Goal: Task Accomplishment & Management: Use online tool/utility

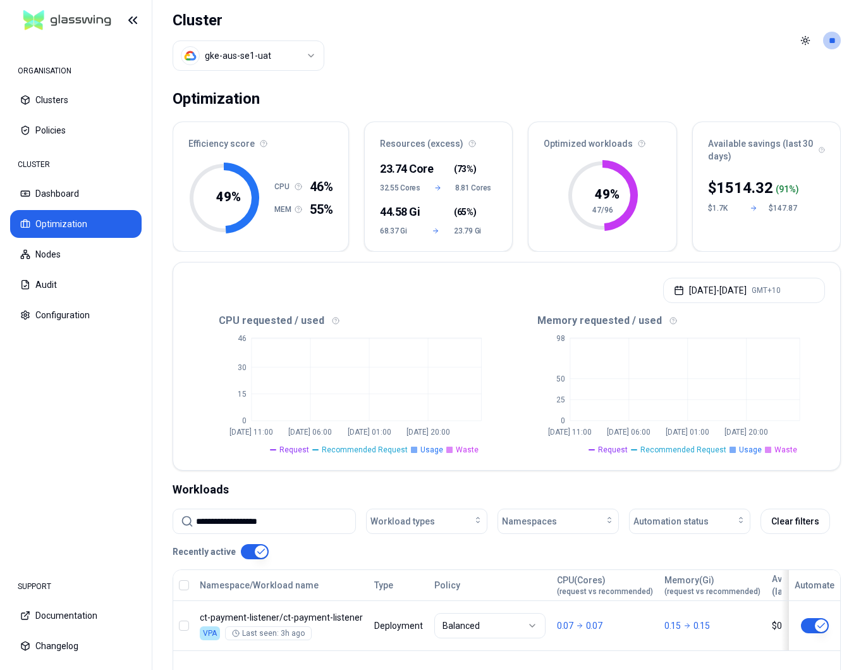
scroll to position [208, 0]
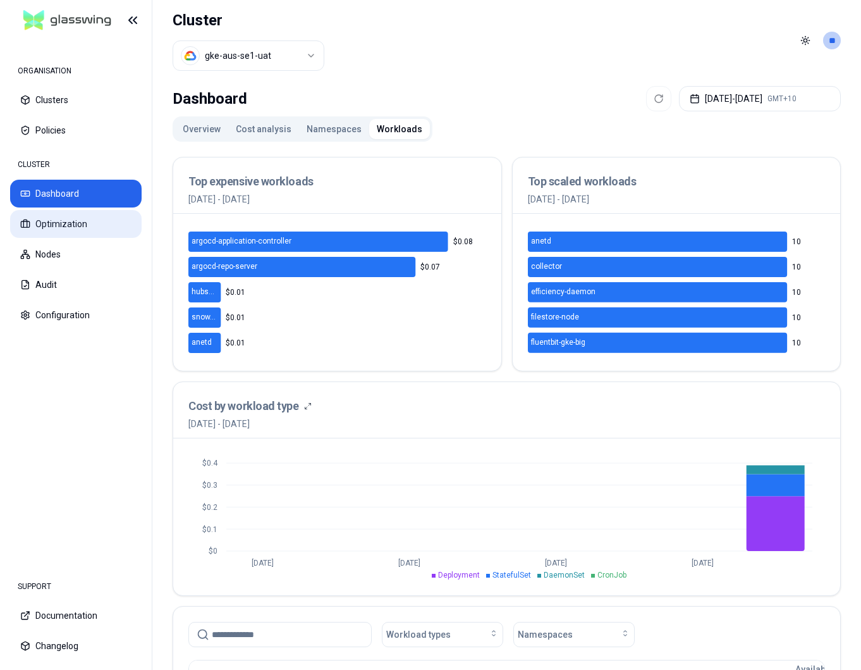
click at [104, 221] on button "Optimization" at bounding box center [76, 224] width 132 height 28
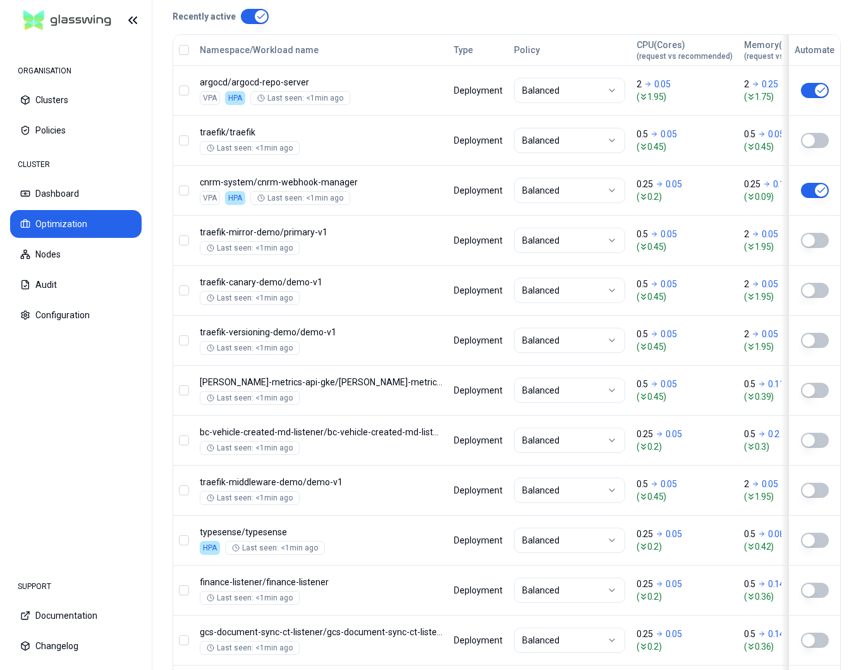
scroll to position [544, 0]
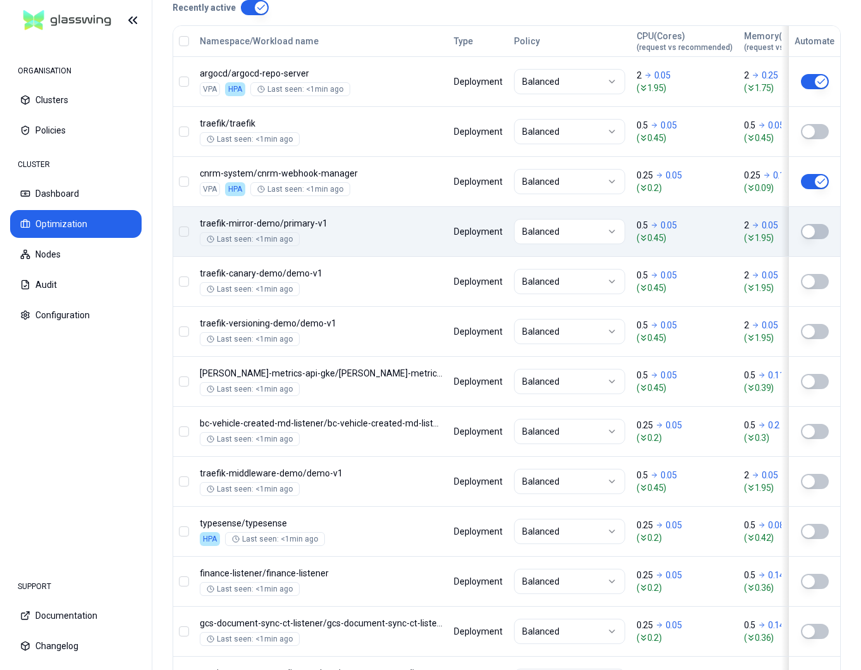
click at [821, 234] on button "button" at bounding box center [815, 231] width 28 height 15
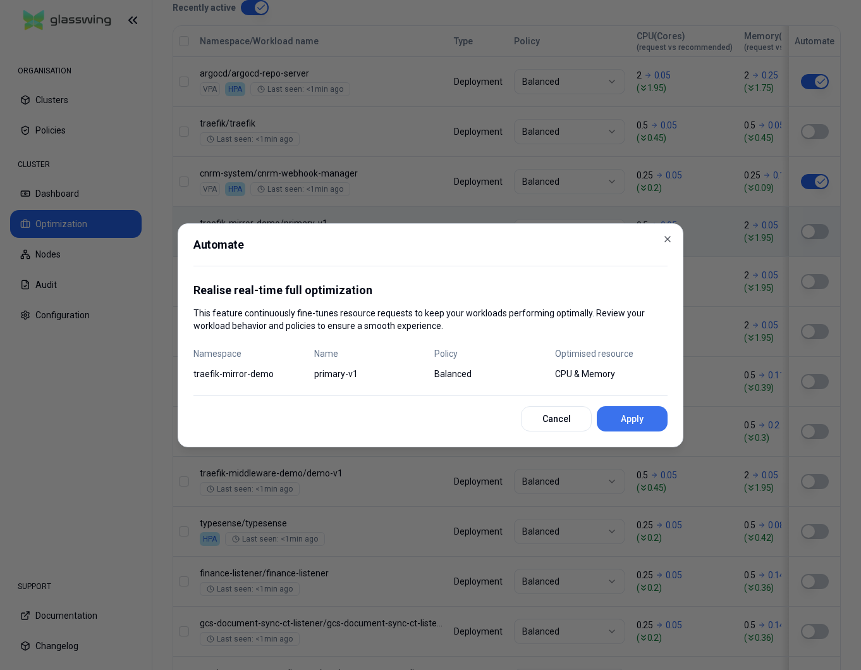
click at [637, 414] on button "Apply" at bounding box center [632, 418] width 71 height 25
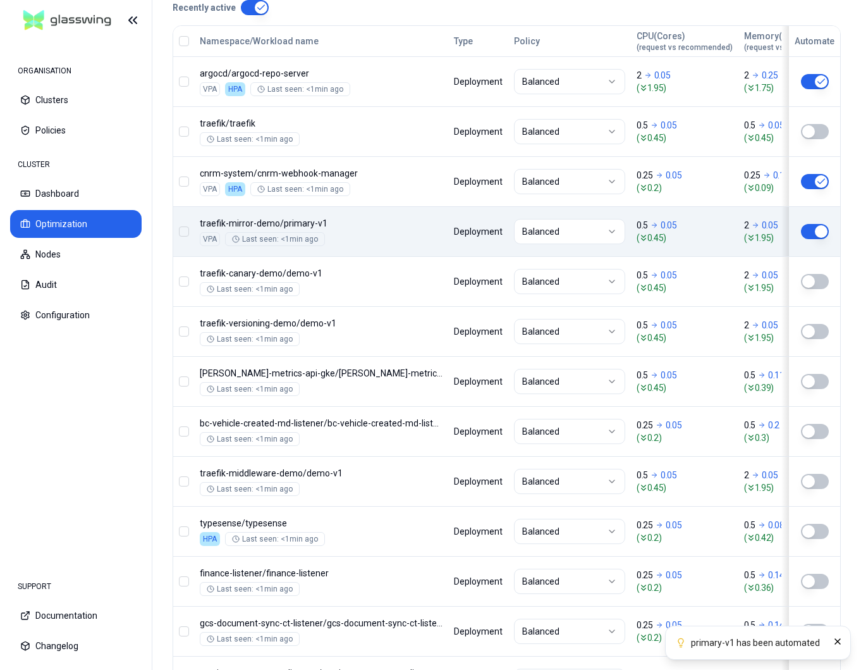
click at [809, 284] on button "button" at bounding box center [815, 281] width 28 height 15
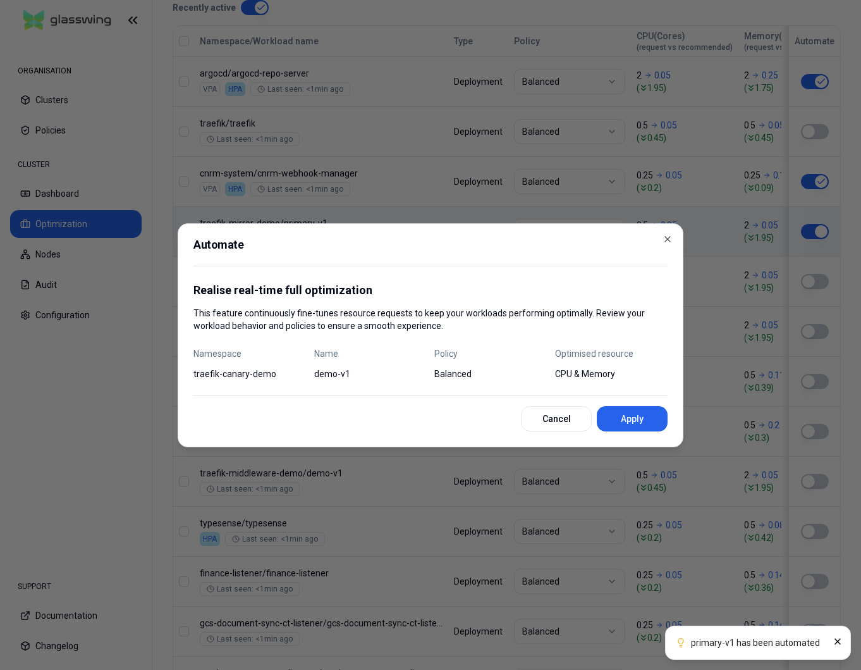
click at [809, 284] on div at bounding box center [430, 335] width 861 height 670
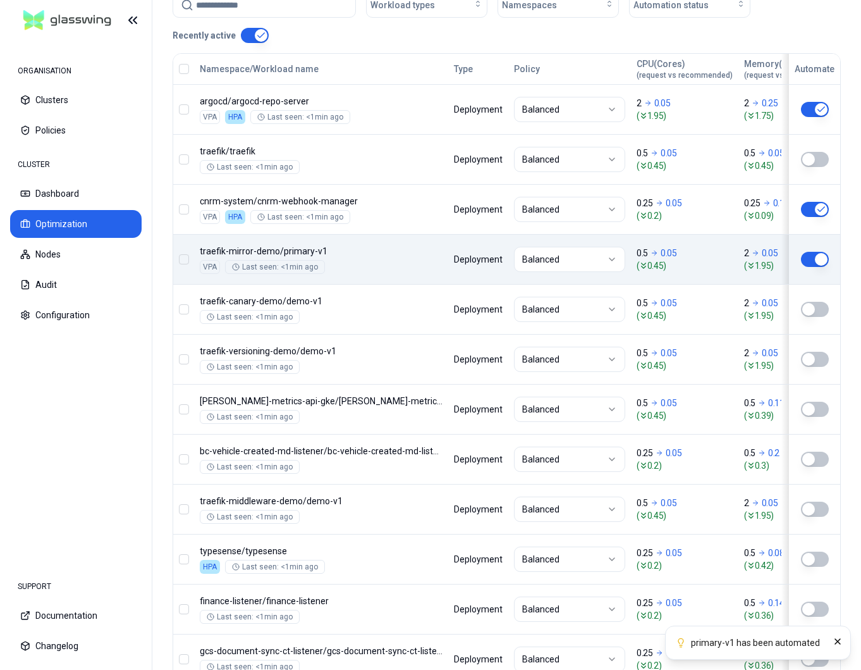
scroll to position [739, 0]
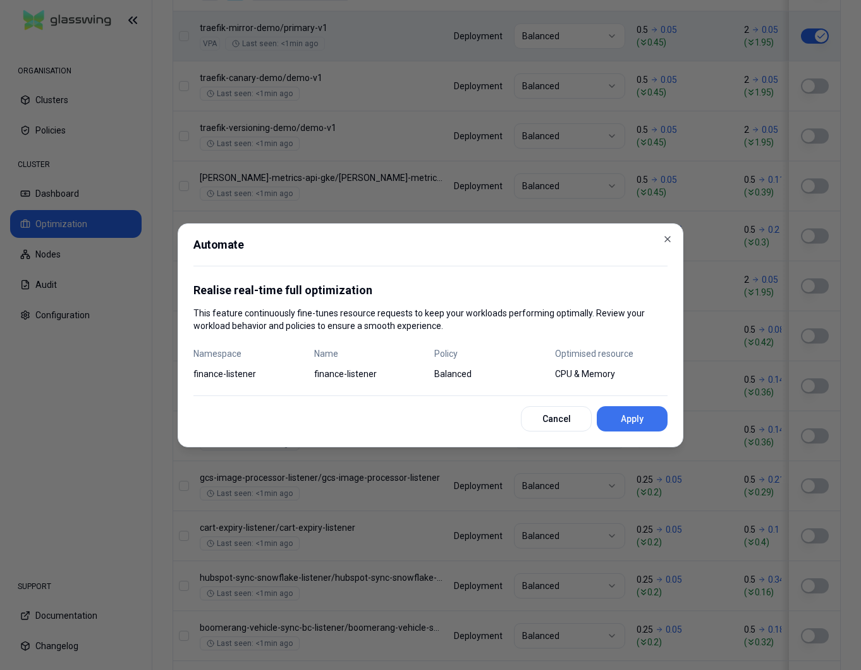
click at [649, 410] on button "Apply" at bounding box center [632, 418] width 71 height 25
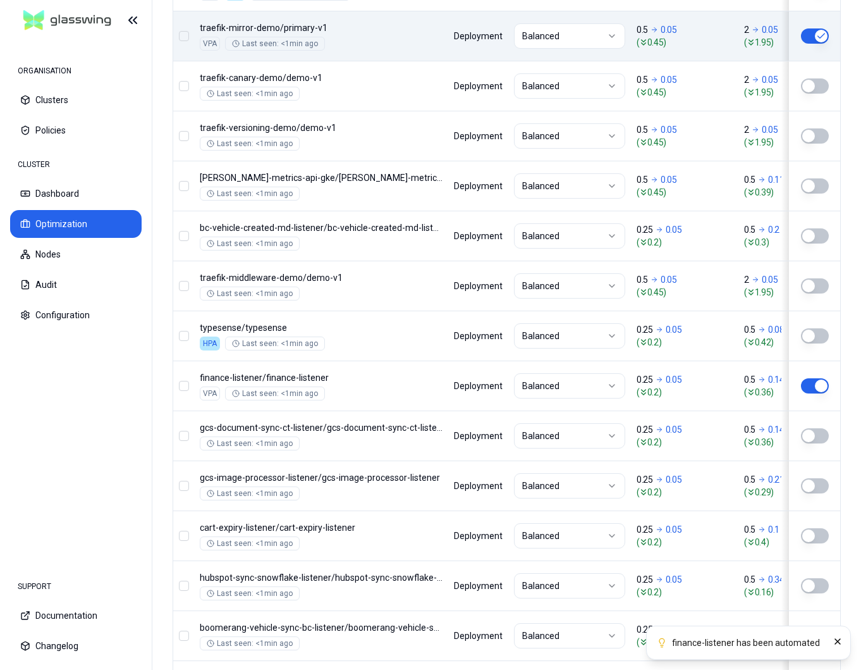
click at [815, 335] on button "button" at bounding box center [815, 335] width 28 height 15
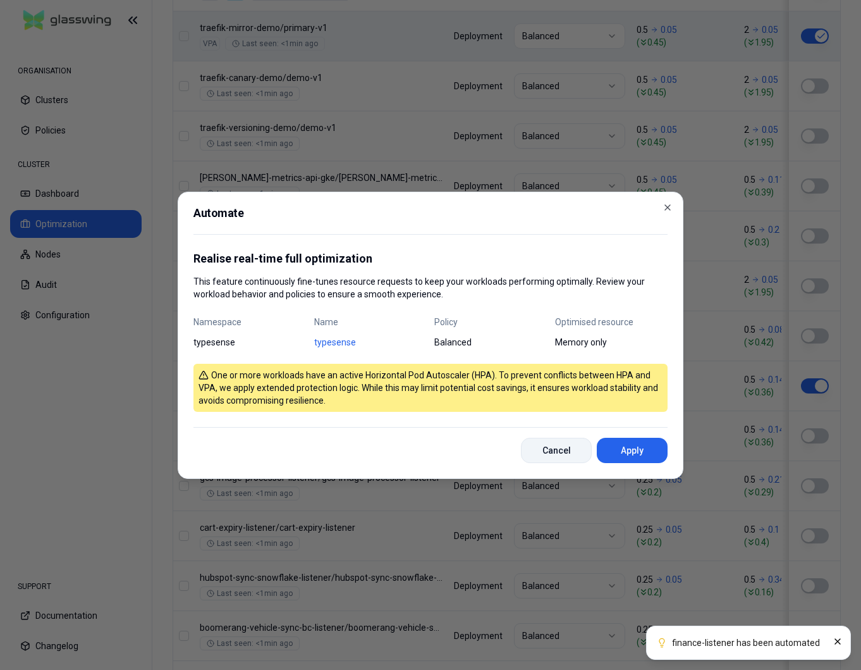
click at [563, 449] on button "Cancel" at bounding box center [556, 450] width 71 height 25
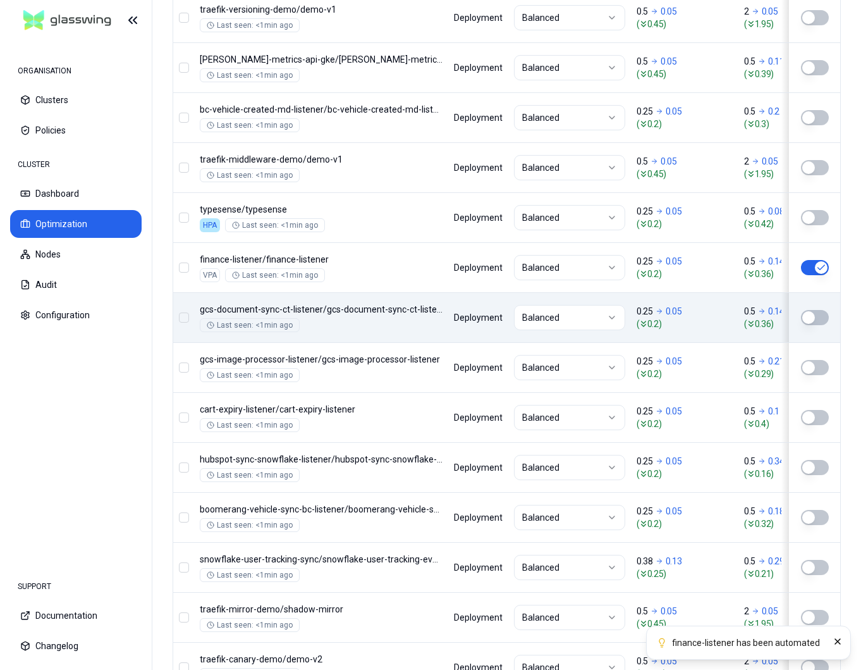
scroll to position [859, 0]
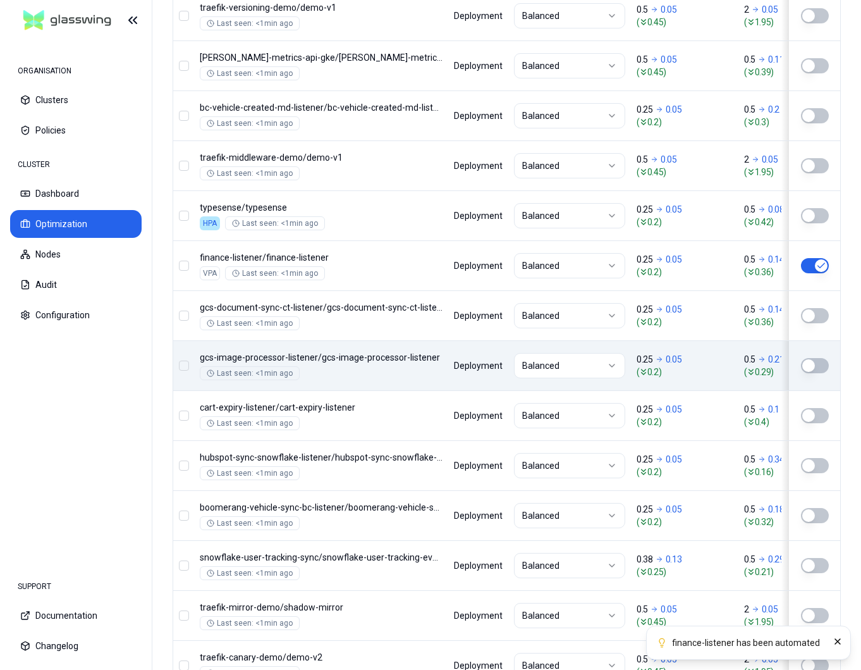
click at [807, 367] on button "button" at bounding box center [815, 365] width 28 height 15
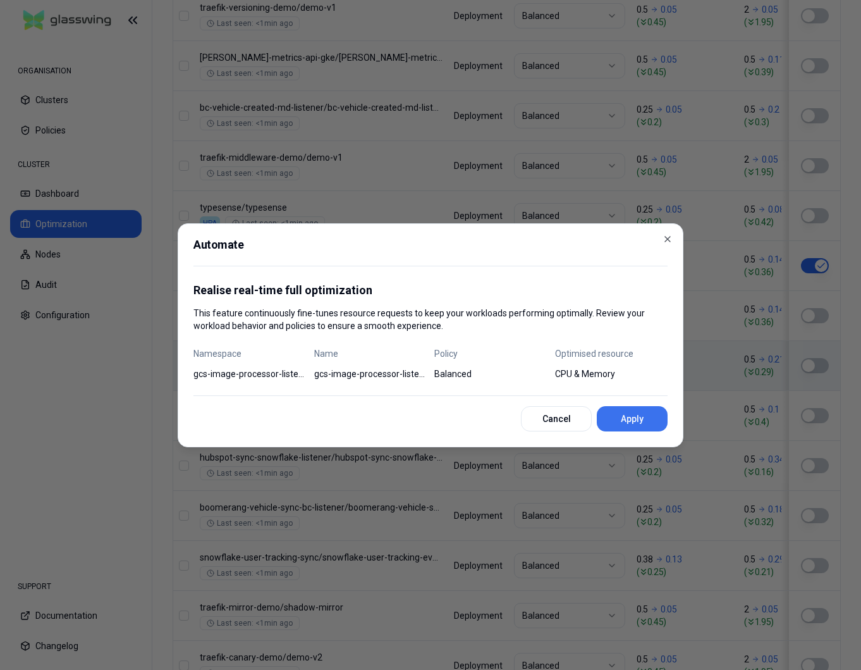
click at [622, 413] on button "Apply" at bounding box center [632, 418] width 71 height 25
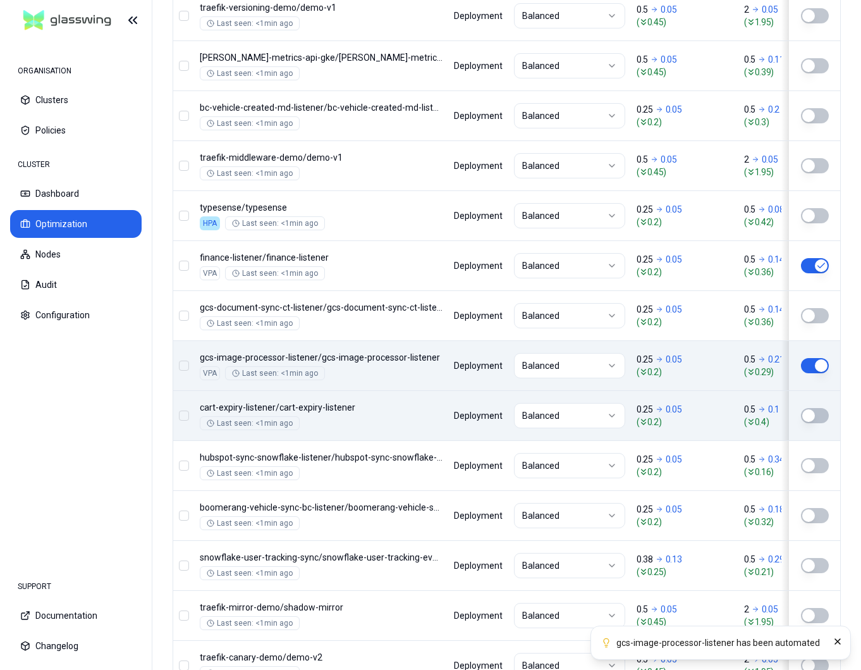
click at [820, 412] on button "button" at bounding box center [815, 415] width 28 height 15
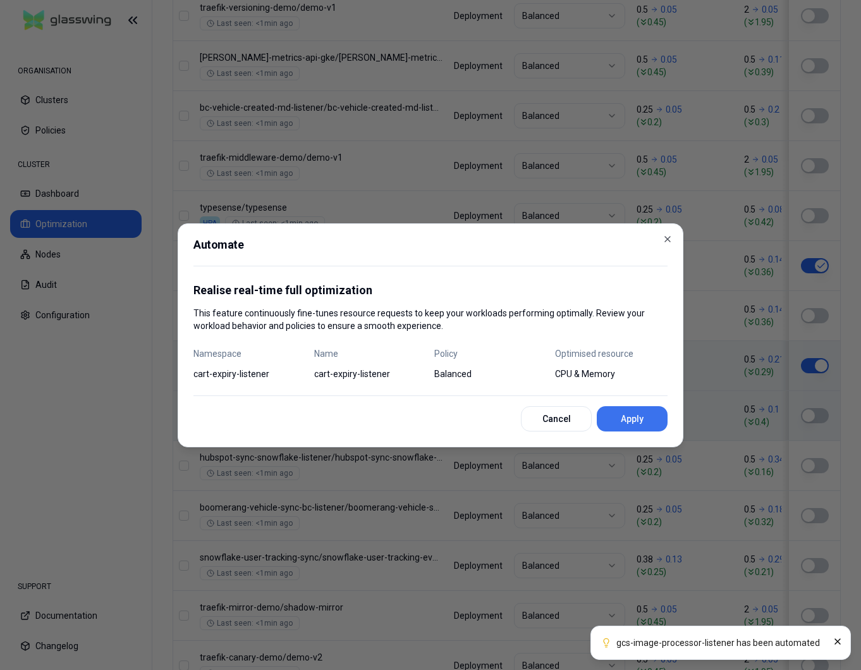
click at [633, 420] on button "Apply" at bounding box center [632, 418] width 71 height 25
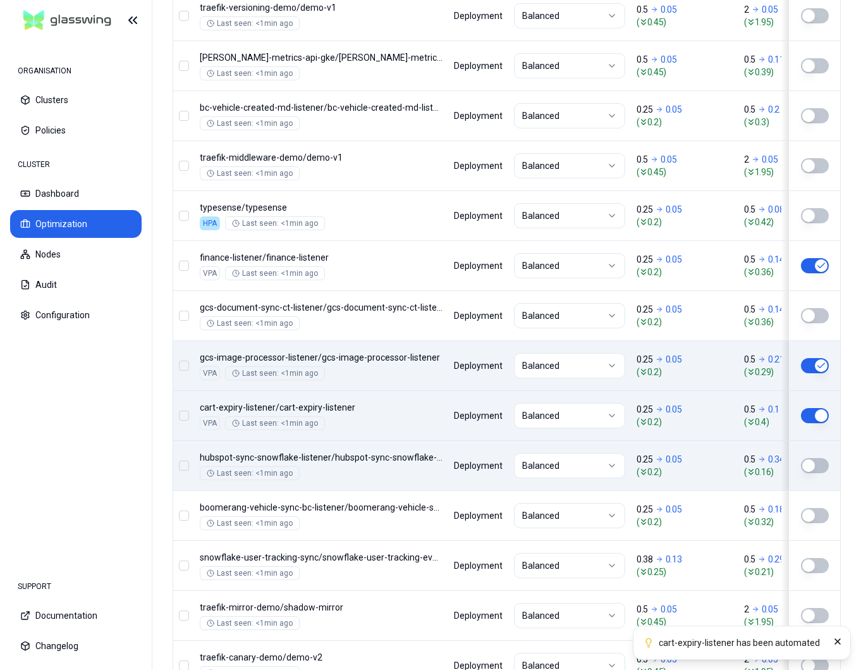
click at [823, 462] on button "button" at bounding box center [815, 465] width 28 height 15
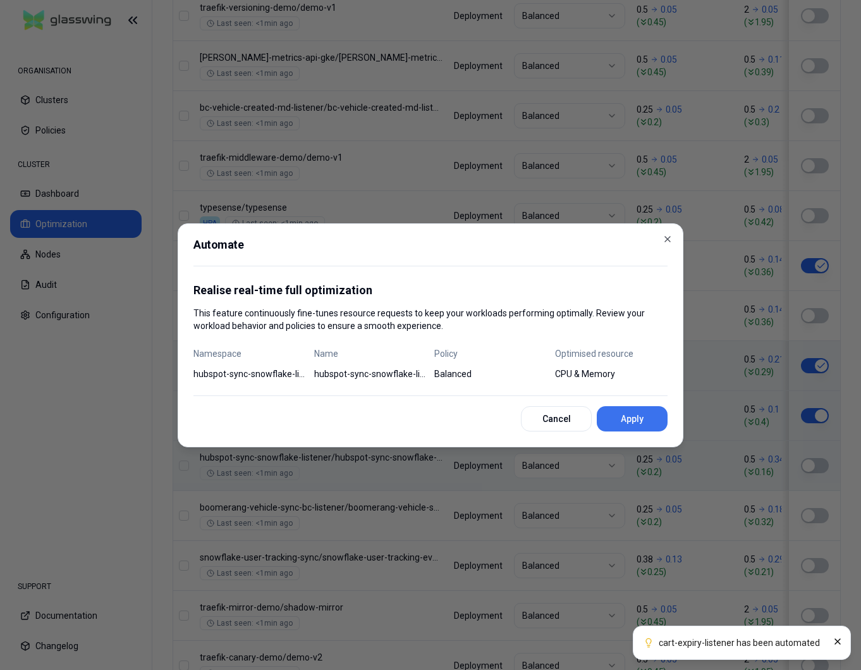
click at [633, 428] on button "Apply" at bounding box center [632, 418] width 71 height 25
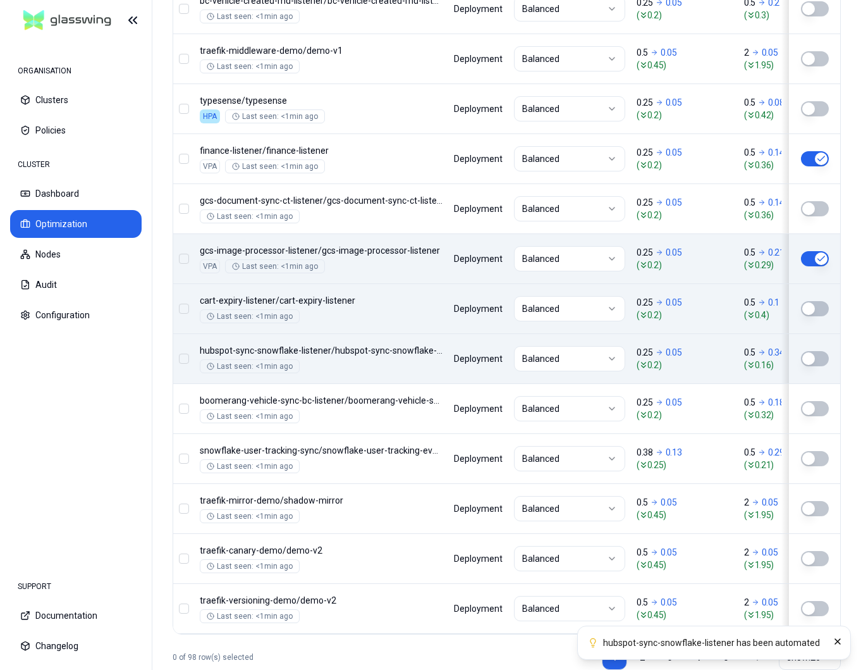
scroll to position [978, 0]
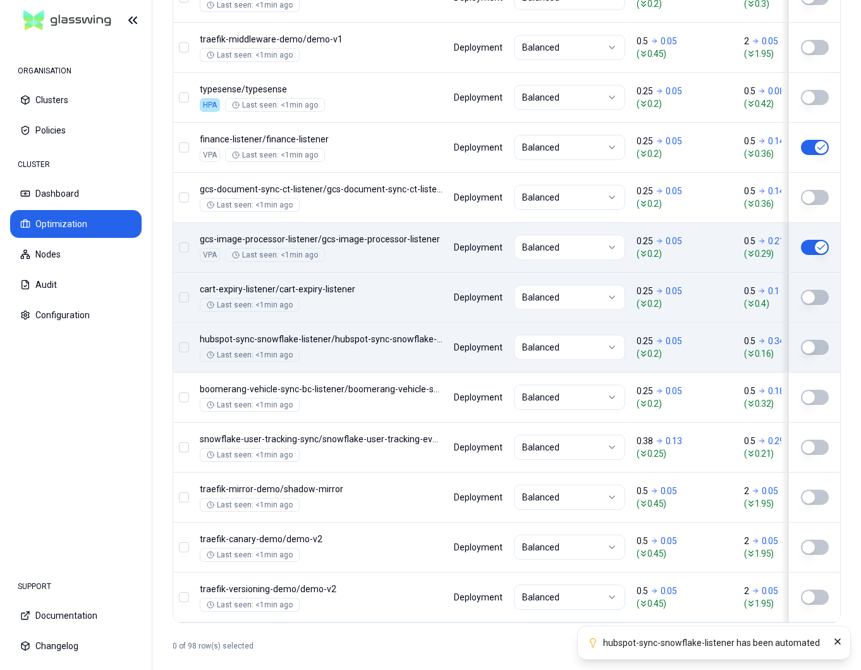
click at [804, 351] on button "button" at bounding box center [815, 347] width 28 height 15
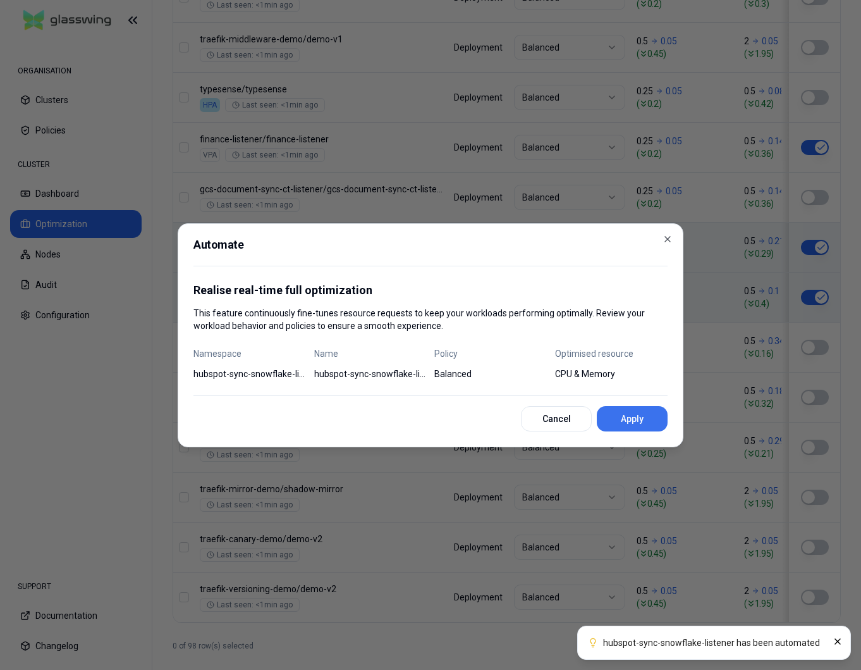
click at [639, 408] on button "Apply" at bounding box center [632, 418] width 71 height 25
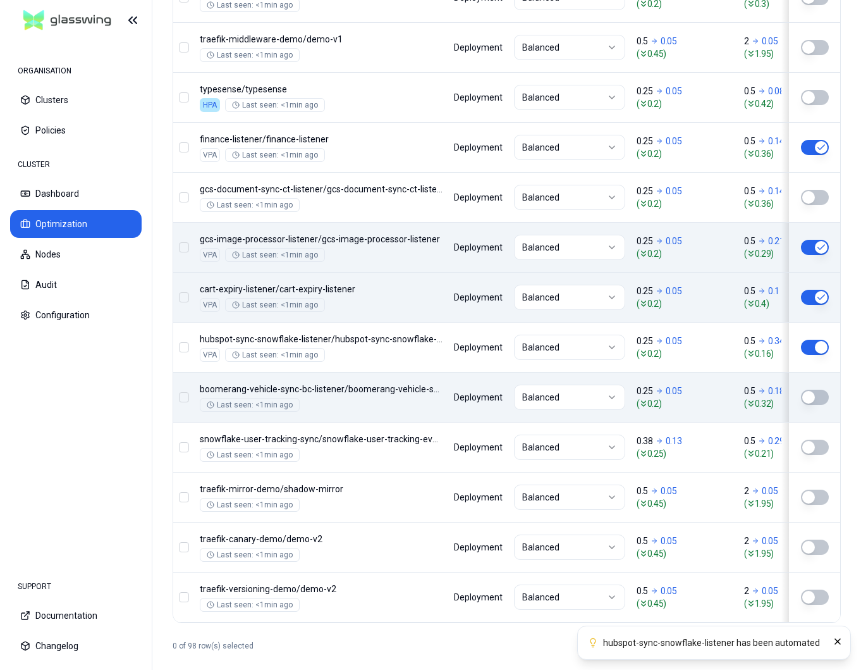
click at [812, 391] on button "button" at bounding box center [815, 397] width 28 height 15
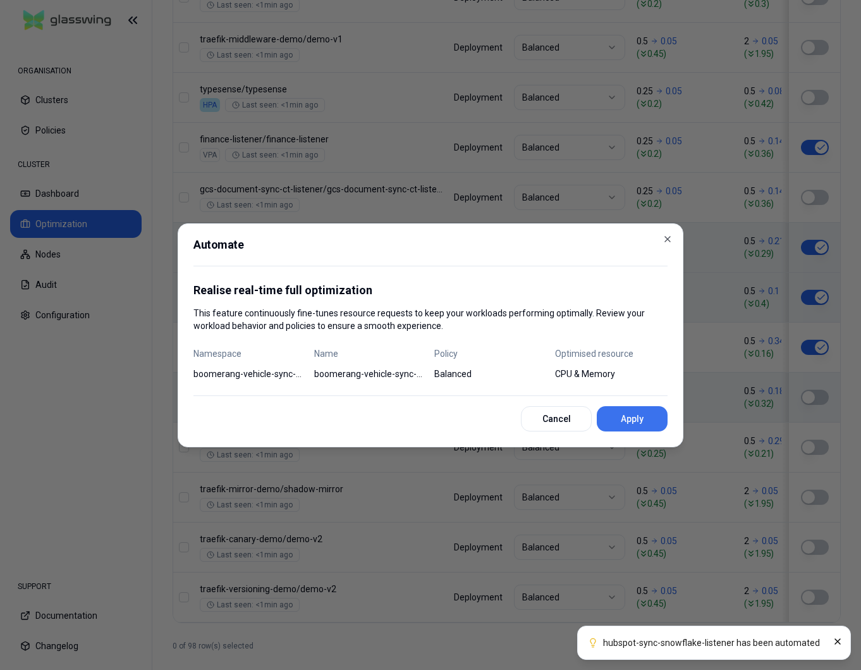
click at [636, 411] on button "Apply" at bounding box center [632, 418] width 71 height 25
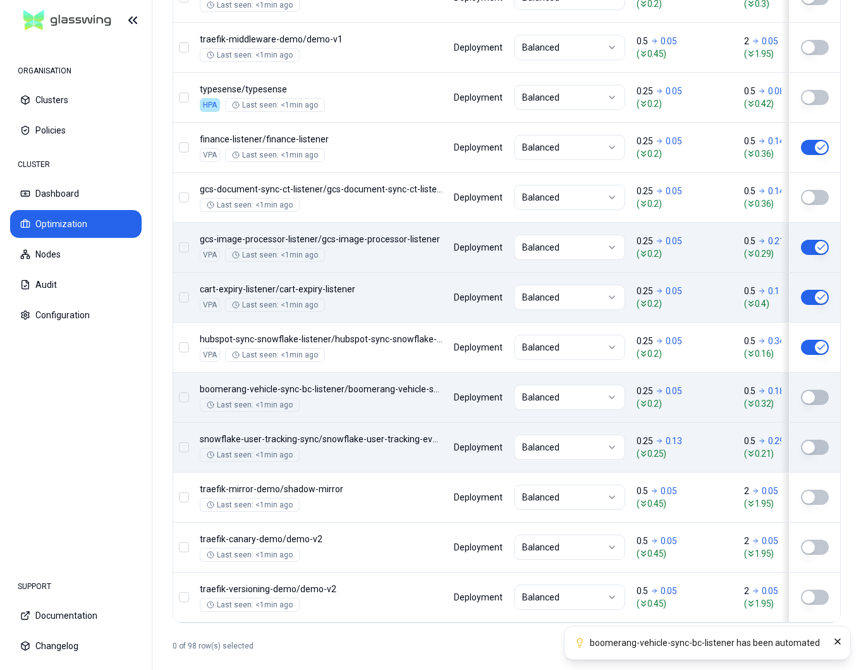
click at [814, 450] on button "button" at bounding box center [815, 446] width 28 height 15
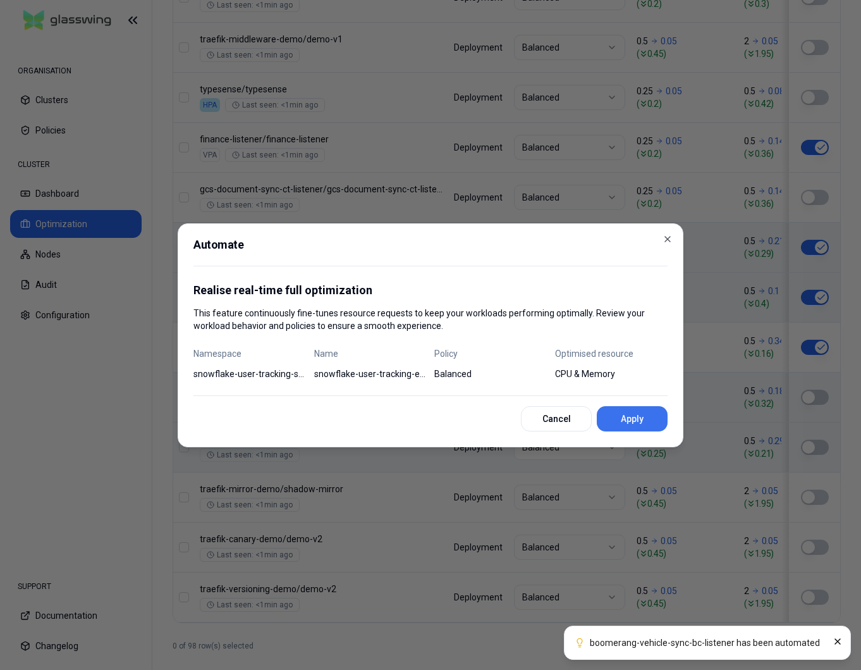
click at [645, 418] on button "Apply" at bounding box center [632, 418] width 71 height 25
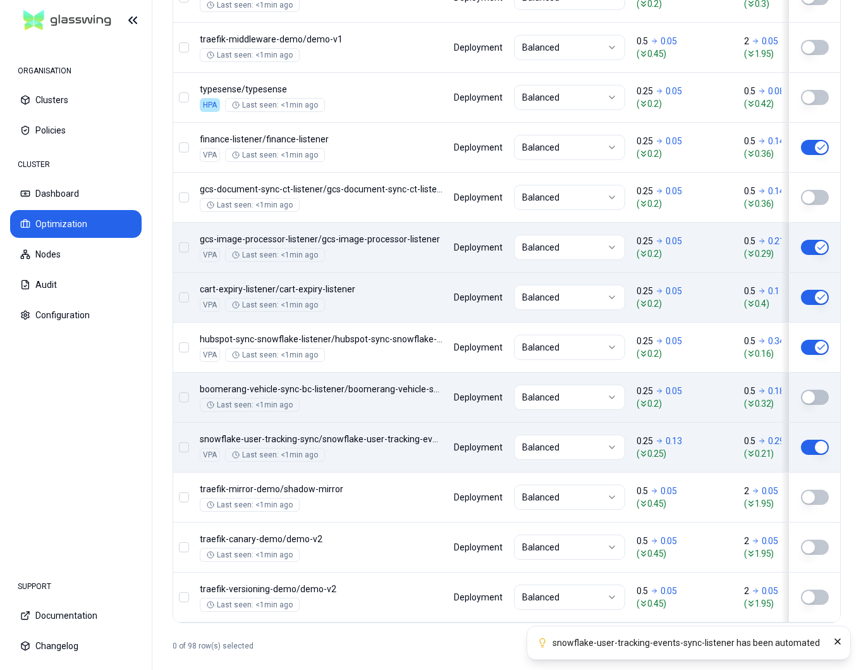
click at [803, 398] on button "button" at bounding box center [815, 397] width 28 height 15
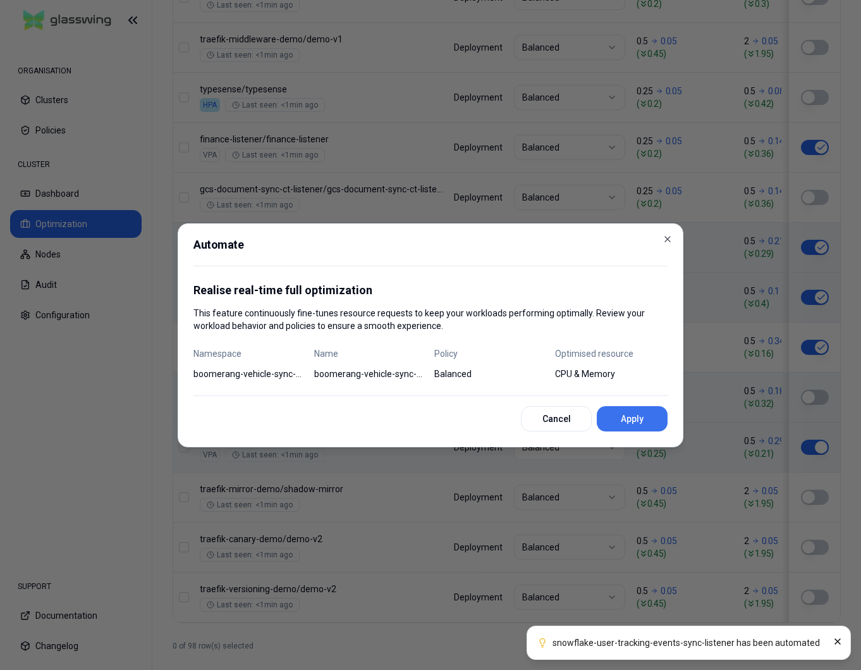
click at [616, 411] on button "Apply" at bounding box center [632, 418] width 71 height 25
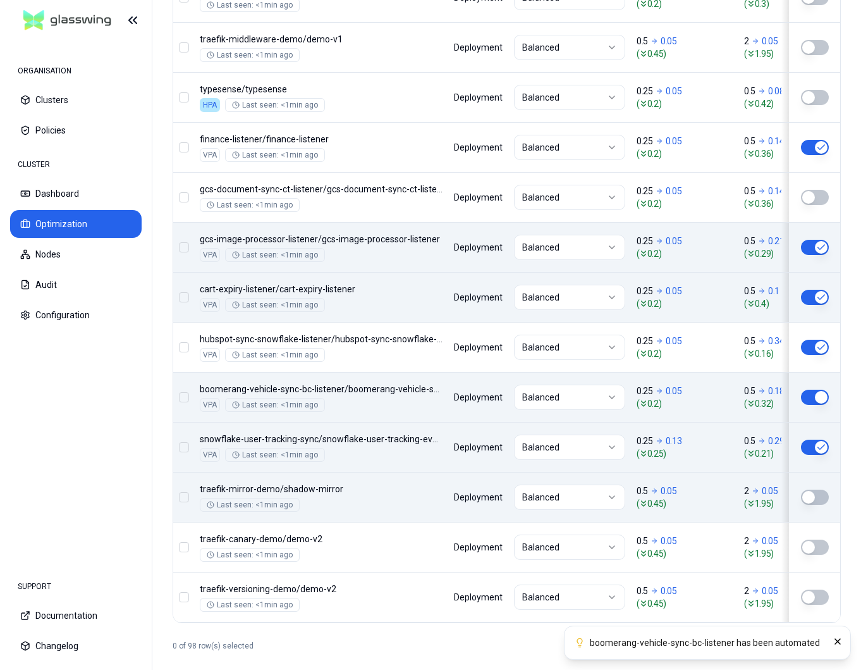
click at [808, 499] on button "button" at bounding box center [815, 496] width 28 height 15
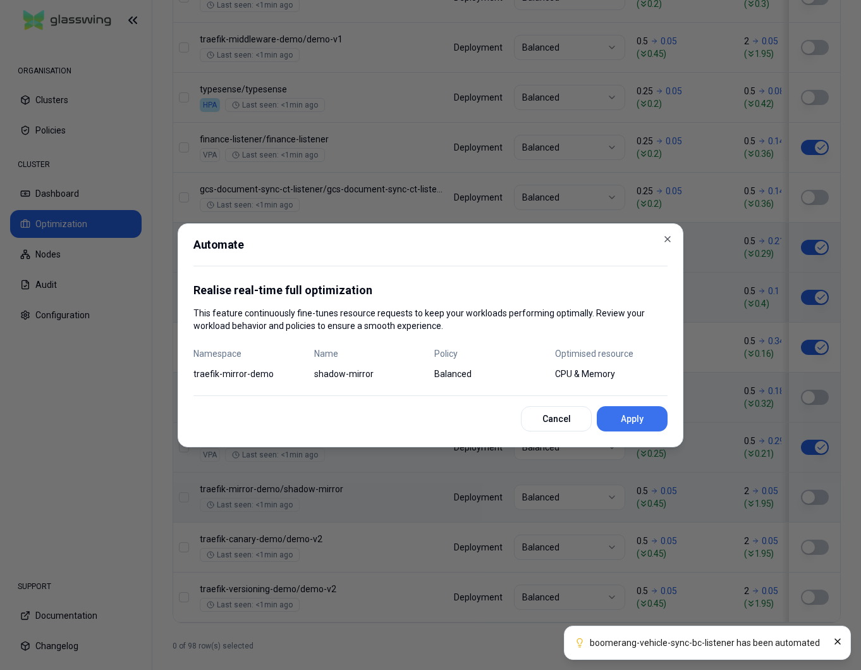
click at [607, 421] on button "Apply" at bounding box center [632, 418] width 71 height 25
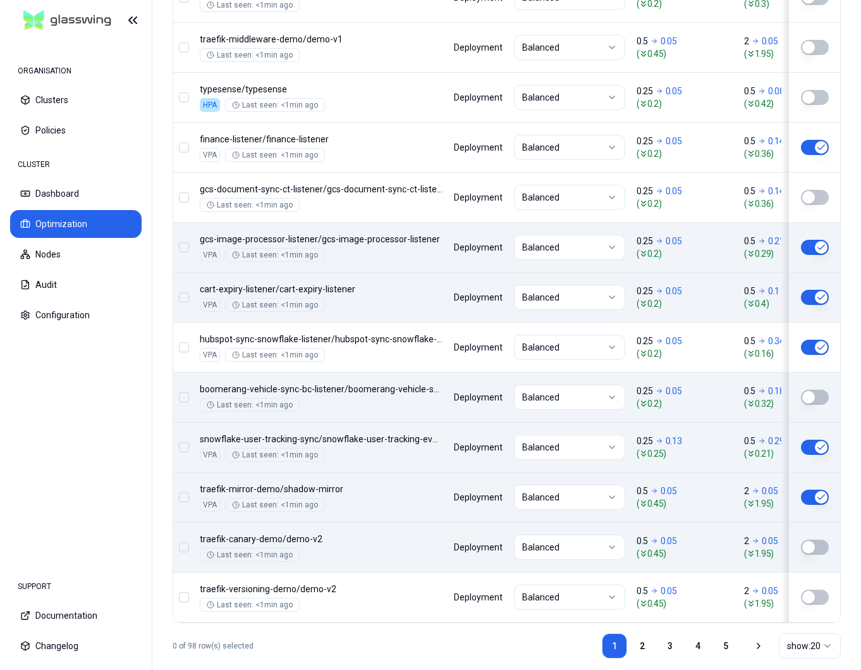
click at [805, 555] on td at bounding box center [811, 547] width 59 height 50
click at [812, 548] on button "button" at bounding box center [815, 546] width 28 height 15
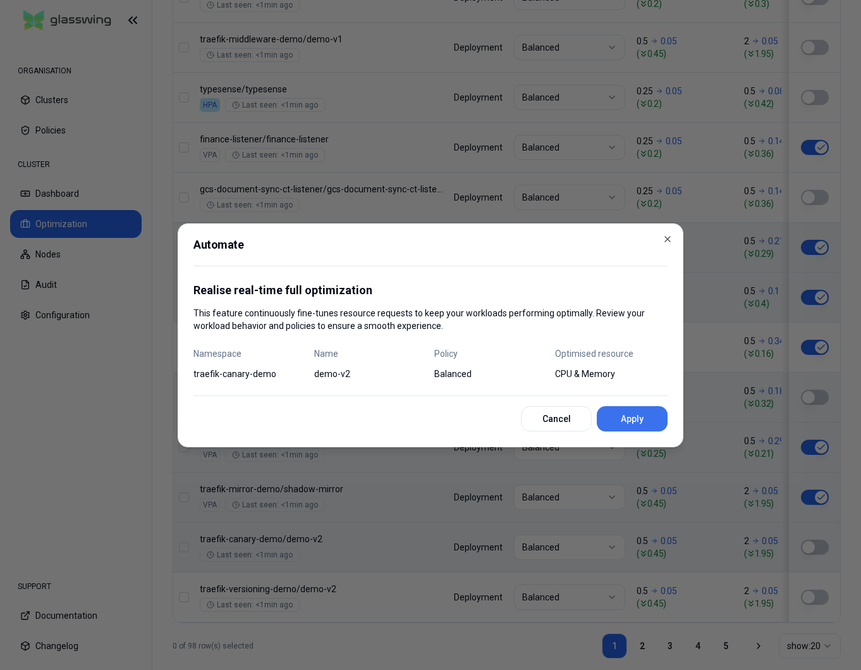
click at [625, 421] on button "Apply" at bounding box center [632, 418] width 71 height 25
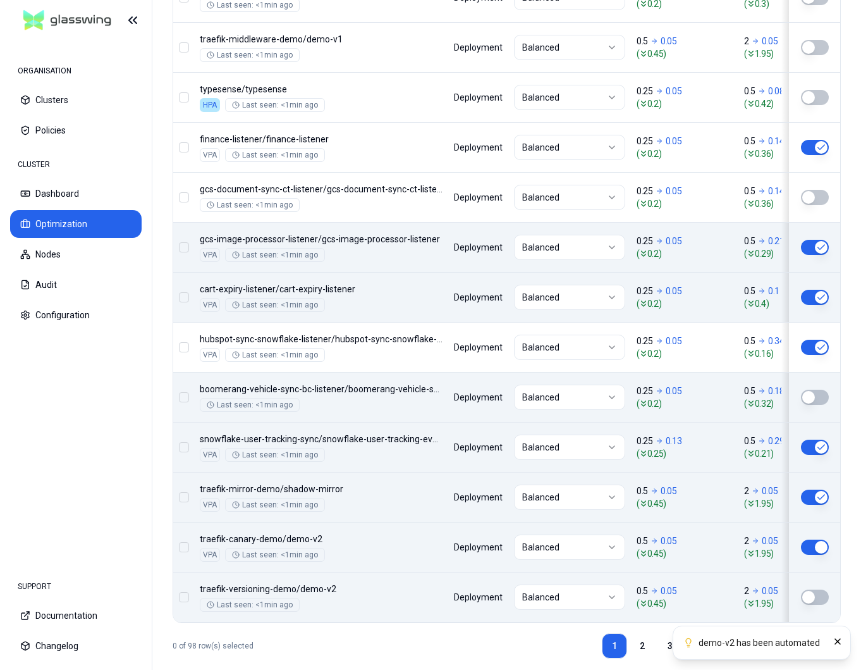
click at [810, 594] on button "button" at bounding box center [815, 596] width 28 height 15
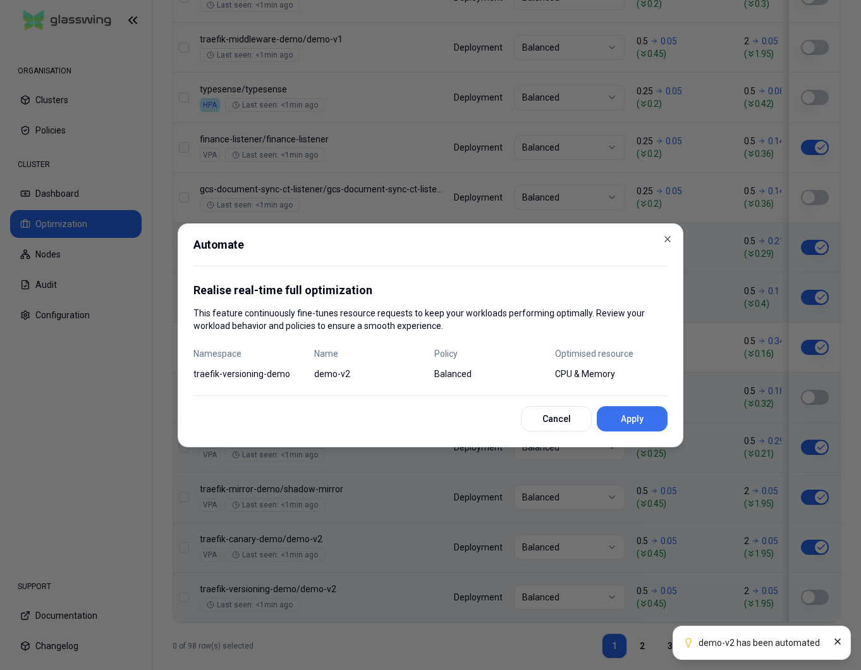
click at [613, 419] on button "Apply" at bounding box center [632, 418] width 71 height 25
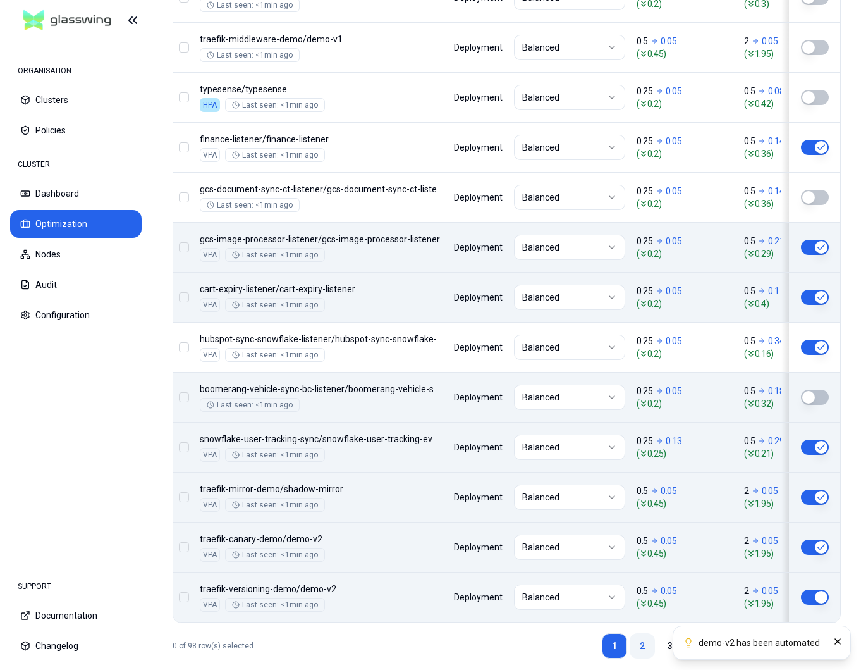
click at [638, 641] on link "2" at bounding box center [642, 645] width 25 height 25
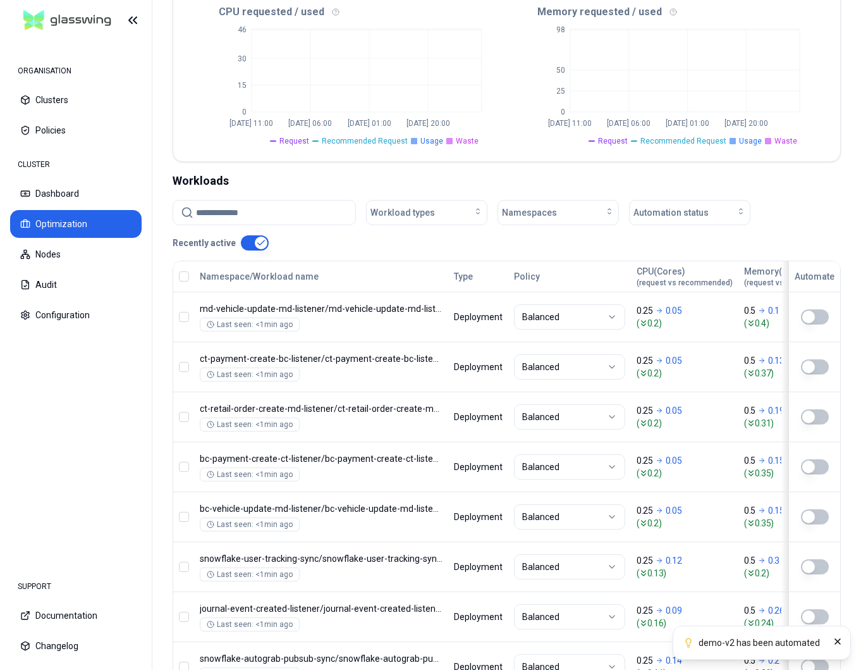
scroll to position [306, 0]
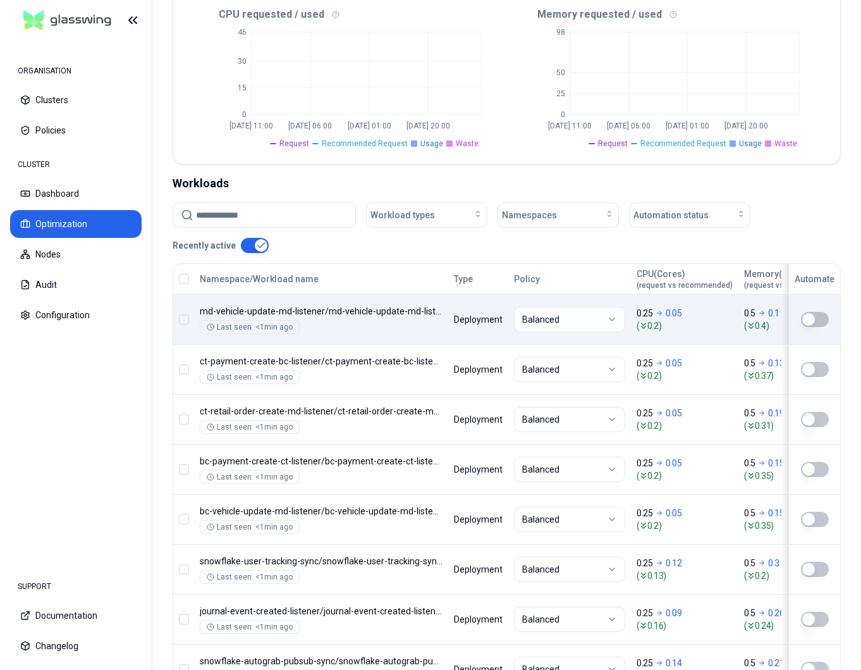
click at [811, 322] on button "button" at bounding box center [815, 319] width 28 height 15
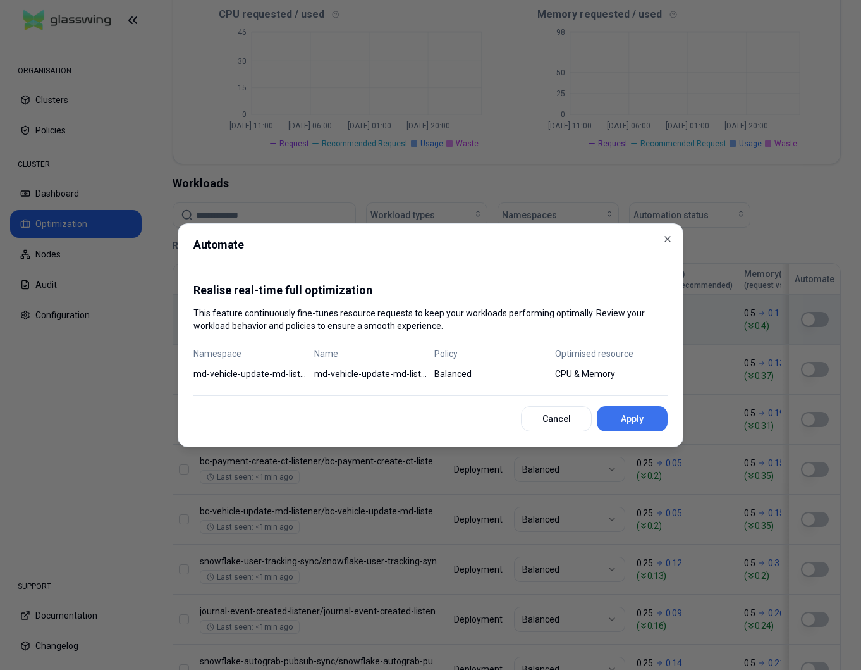
click at [625, 420] on button "Apply" at bounding box center [632, 418] width 71 height 25
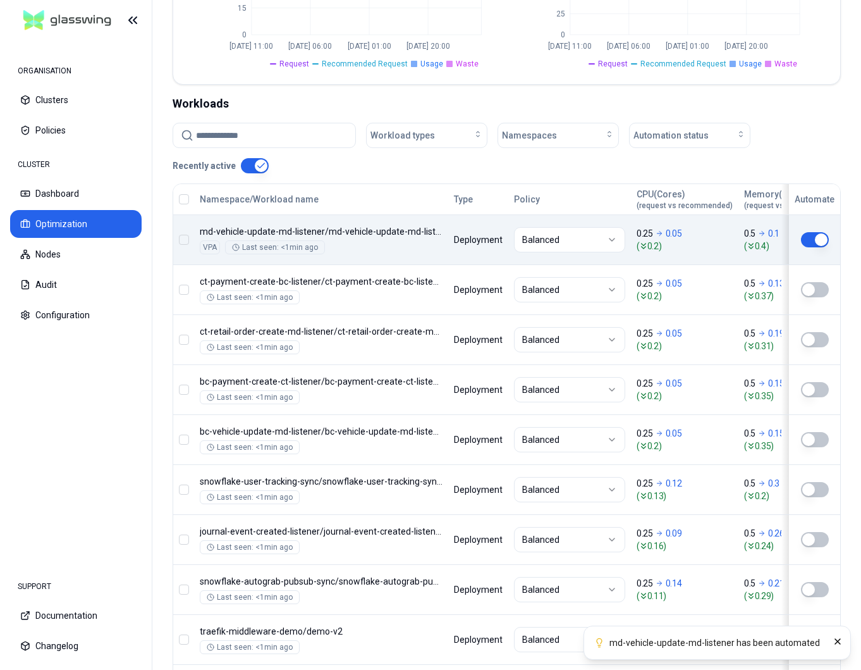
scroll to position [390, 0]
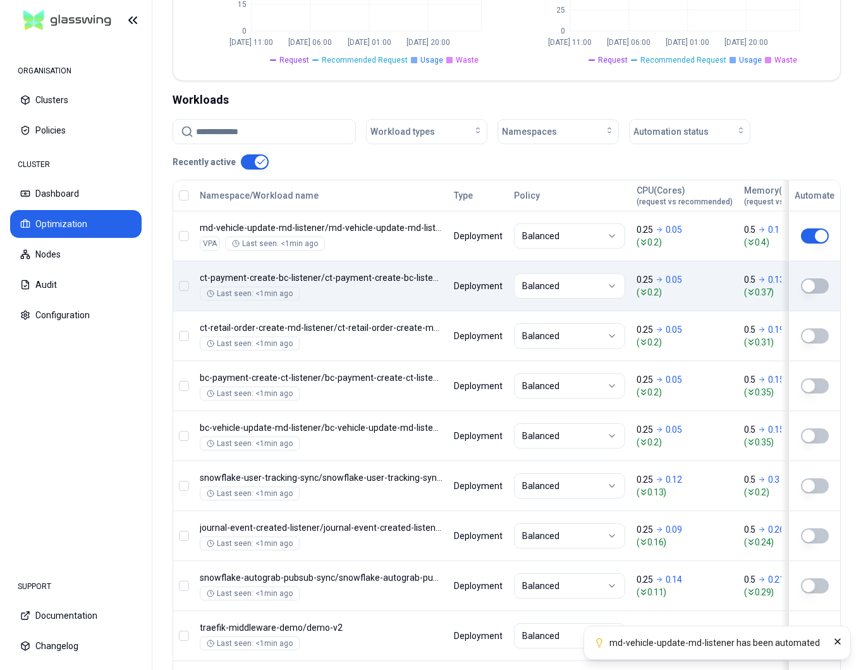
click at [819, 285] on button "button" at bounding box center [815, 285] width 28 height 15
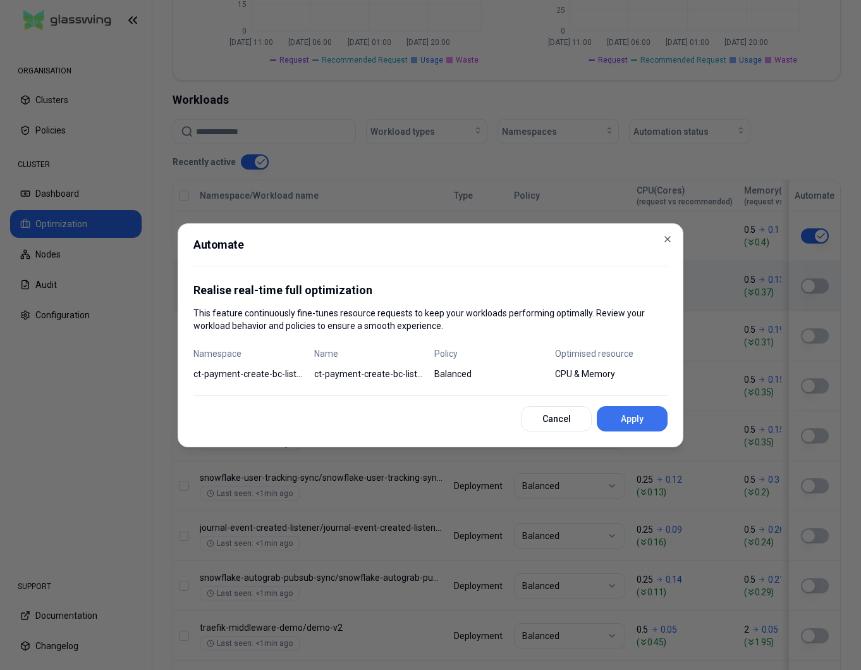
click at [641, 415] on button "Apply" at bounding box center [632, 418] width 71 height 25
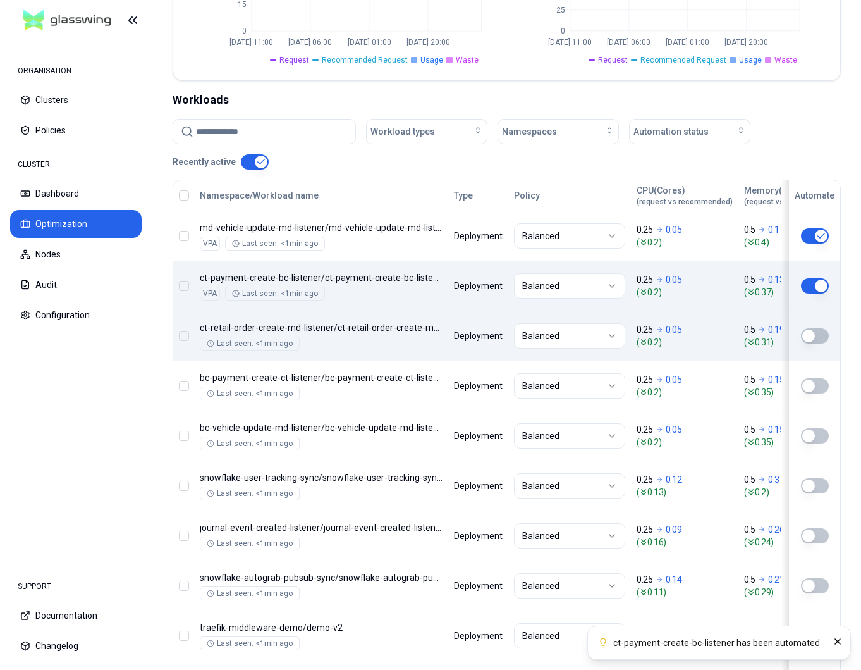
click at [818, 338] on button "button" at bounding box center [815, 335] width 28 height 15
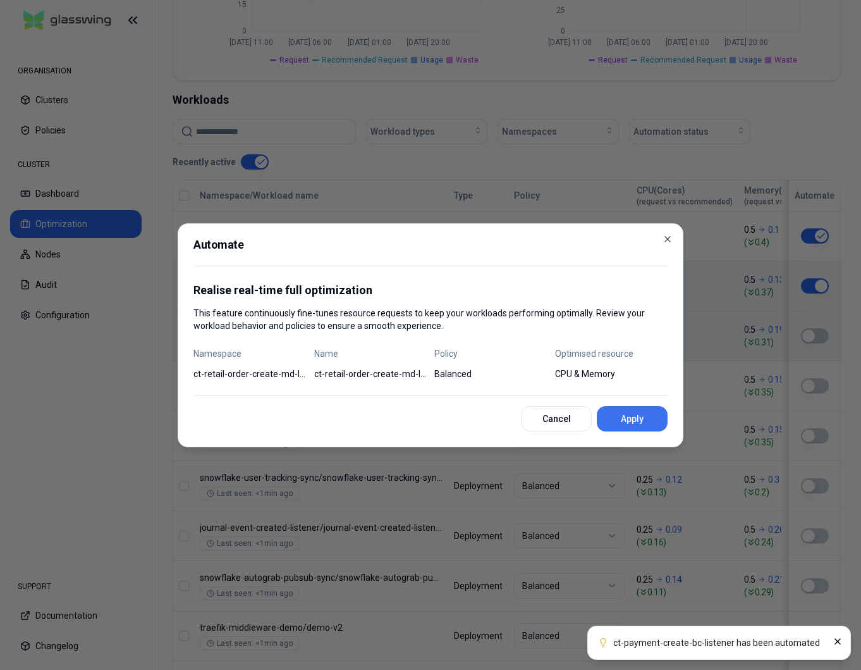
click at [622, 420] on button "Apply" at bounding box center [632, 418] width 71 height 25
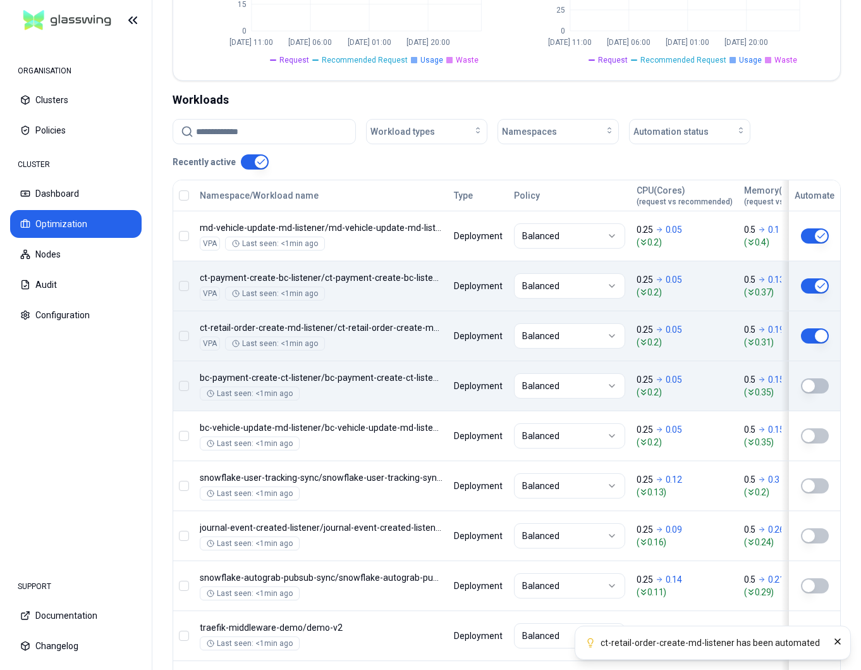
click at [820, 383] on button "button" at bounding box center [815, 385] width 28 height 15
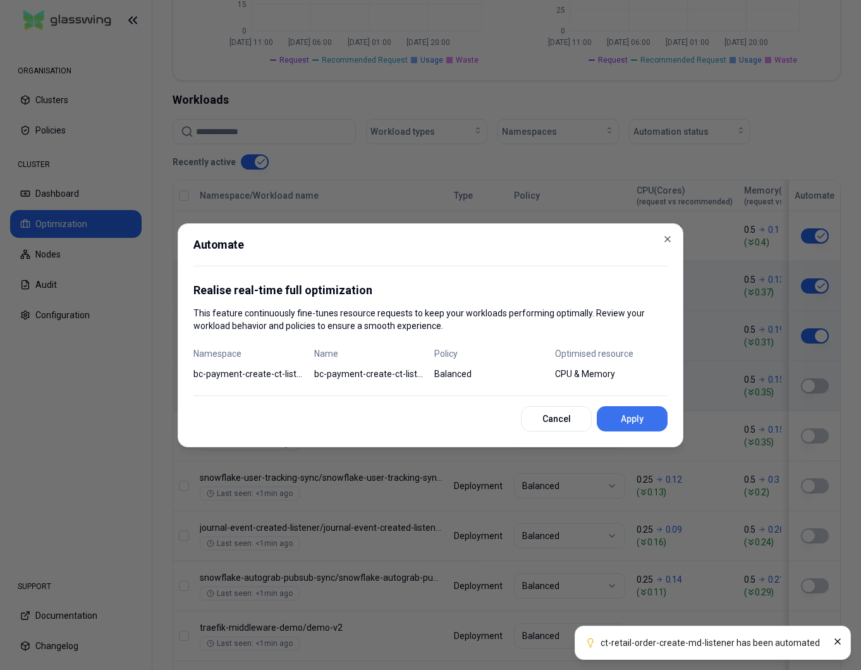
click at [652, 425] on button "Apply" at bounding box center [632, 418] width 71 height 25
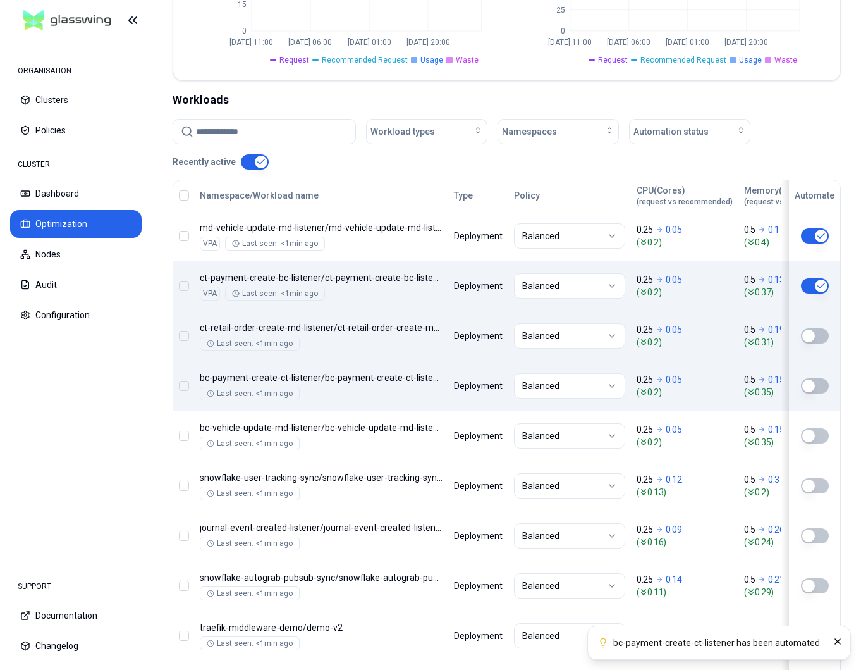
click at [814, 336] on button "button" at bounding box center [815, 335] width 28 height 15
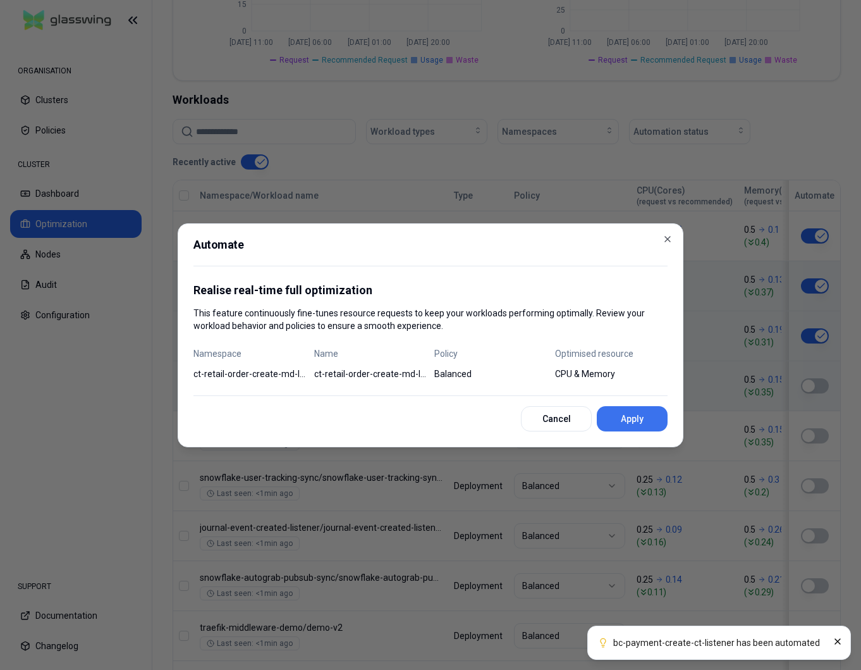
click at [617, 415] on button "Apply" at bounding box center [632, 418] width 71 height 25
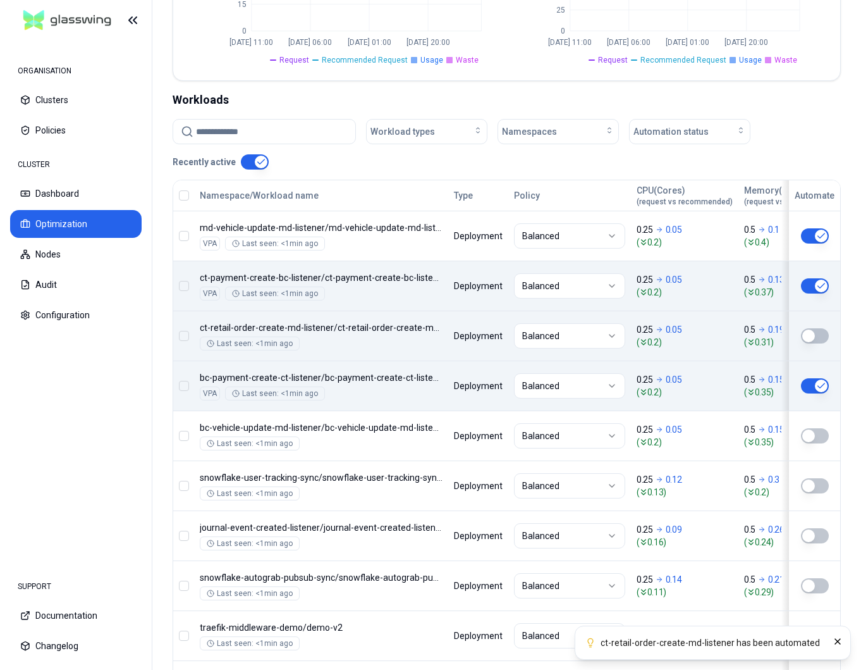
click at [807, 342] on button "button" at bounding box center [815, 335] width 28 height 15
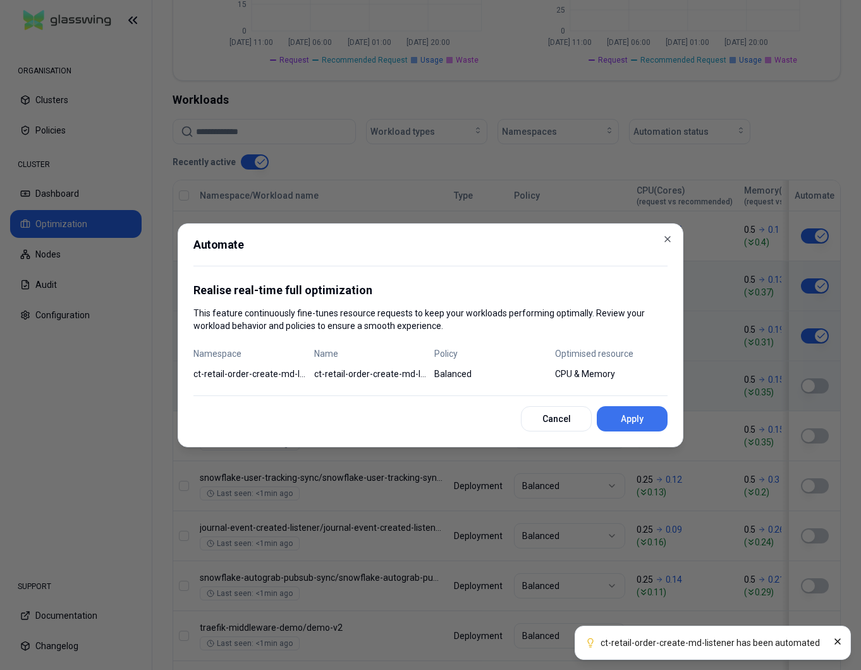
click at [630, 421] on button "Apply" at bounding box center [632, 418] width 71 height 25
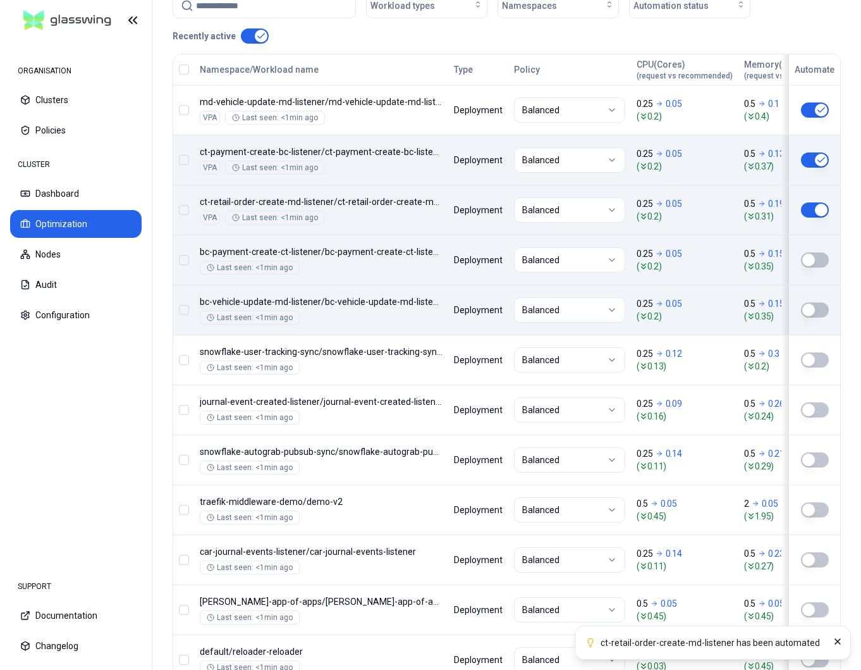
scroll to position [536, 0]
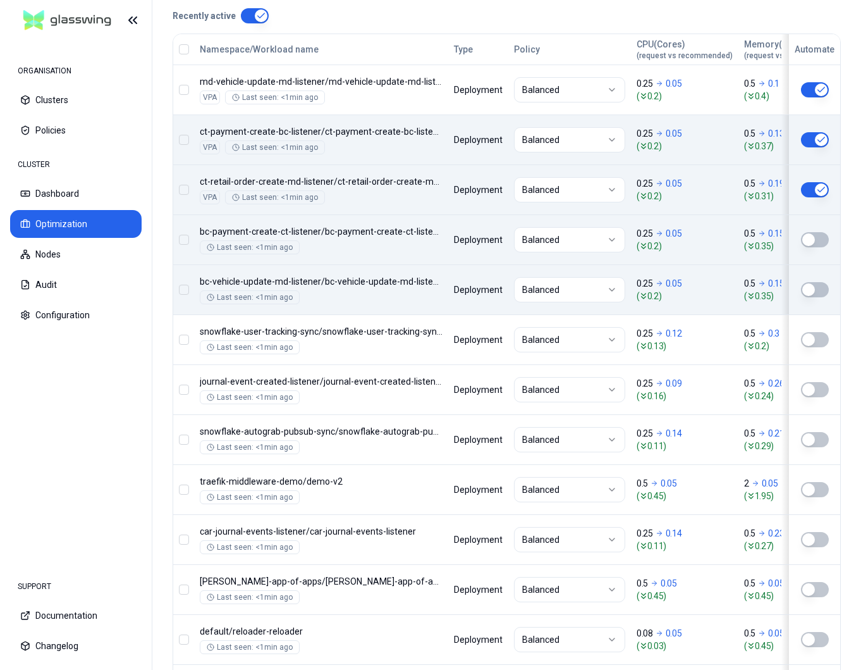
click at [821, 240] on button "button" at bounding box center [815, 239] width 28 height 15
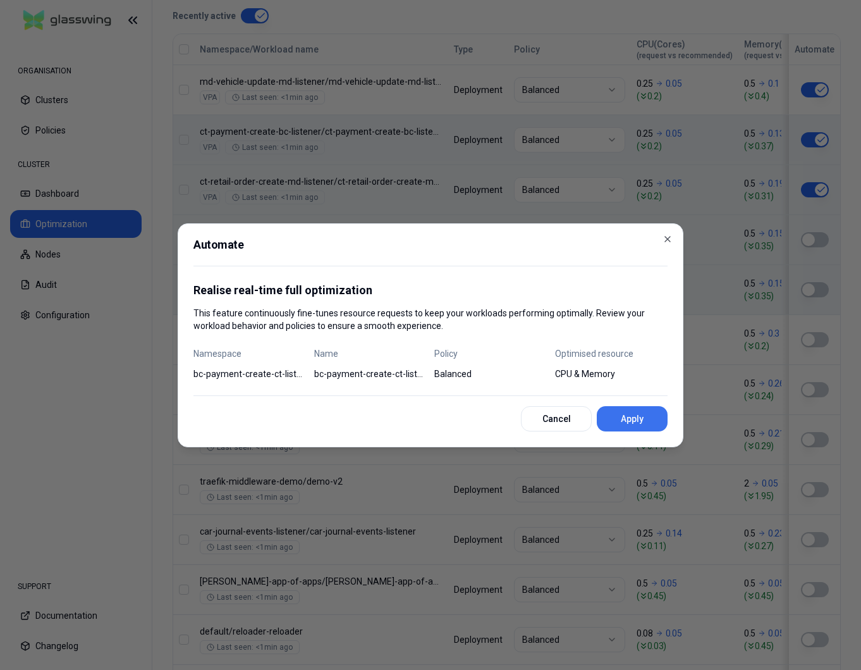
click at [619, 414] on button "Apply" at bounding box center [632, 418] width 71 height 25
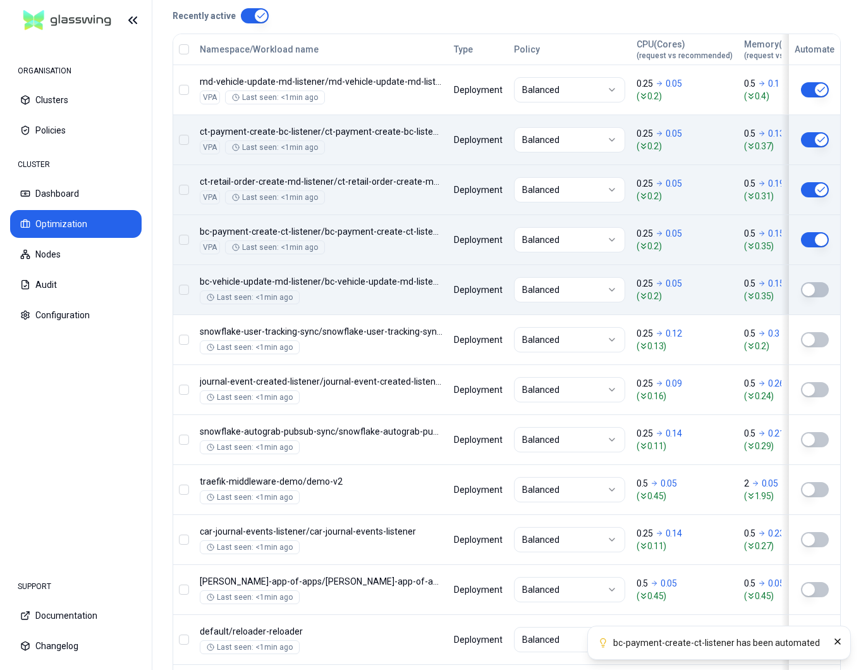
click at [818, 285] on button "button" at bounding box center [815, 289] width 28 height 15
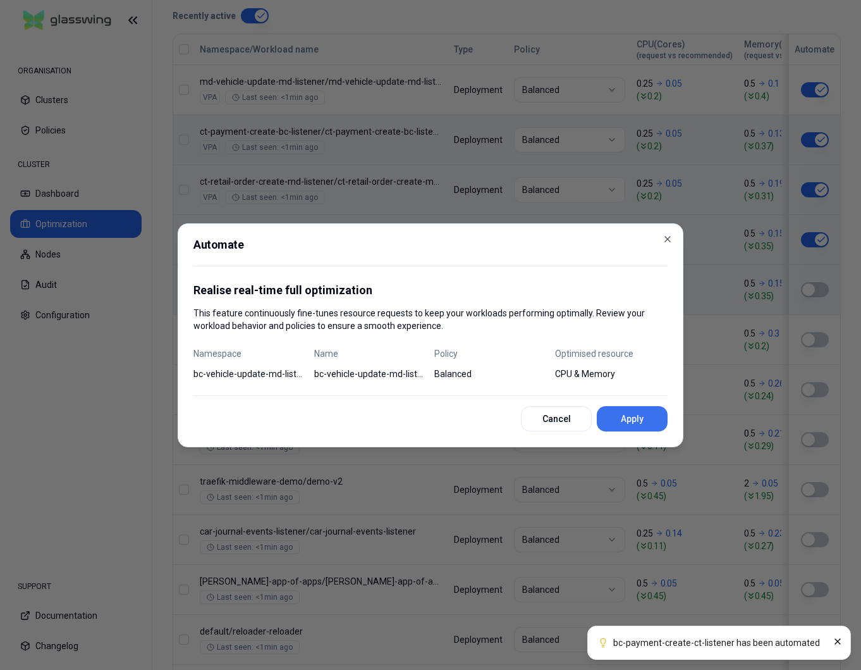
click at [653, 414] on button "Apply" at bounding box center [632, 418] width 71 height 25
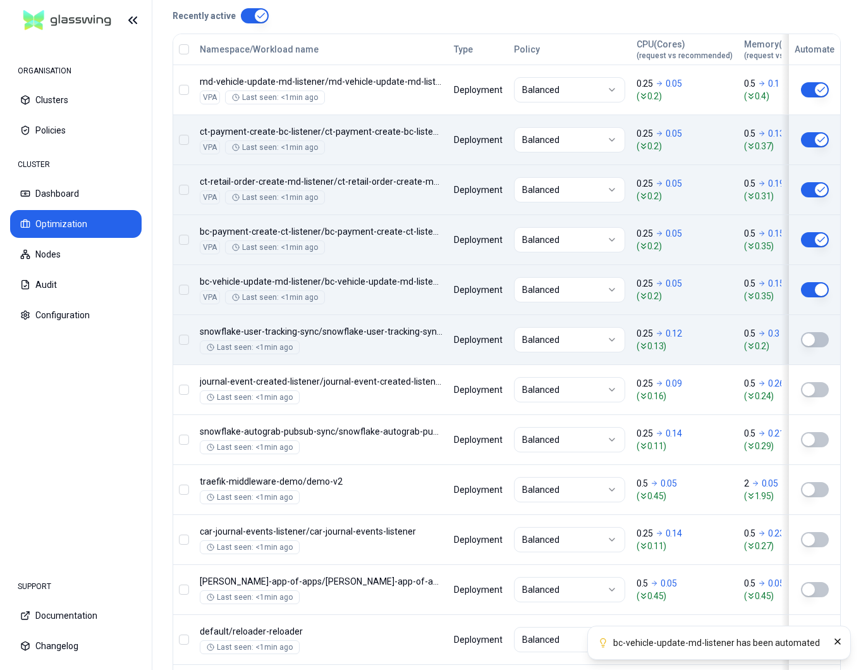
click at [815, 343] on button "button" at bounding box center [815, 339] width 28 height 15
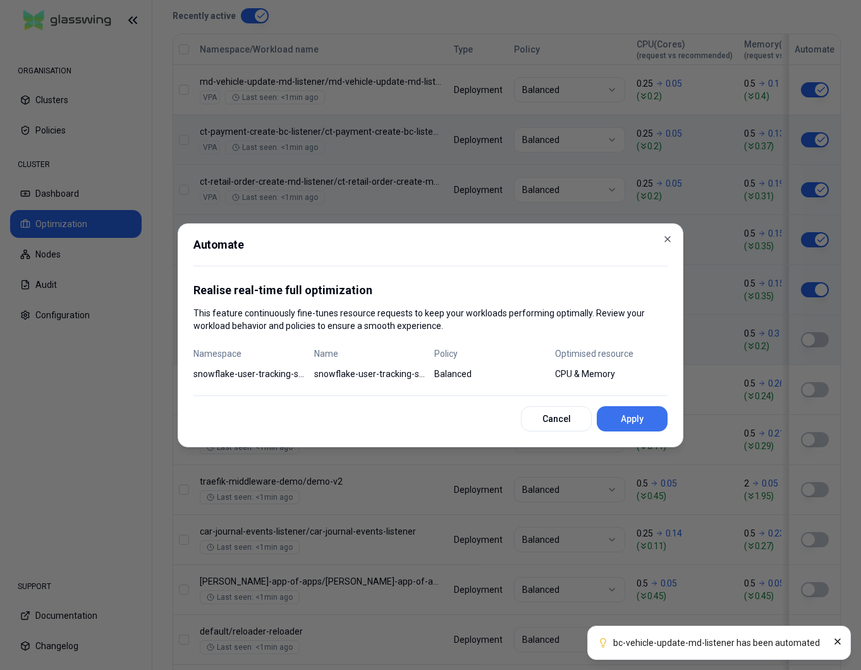
click at [636, 415] on button "Apply" at bounding box center [632, 418] width 71 height 25
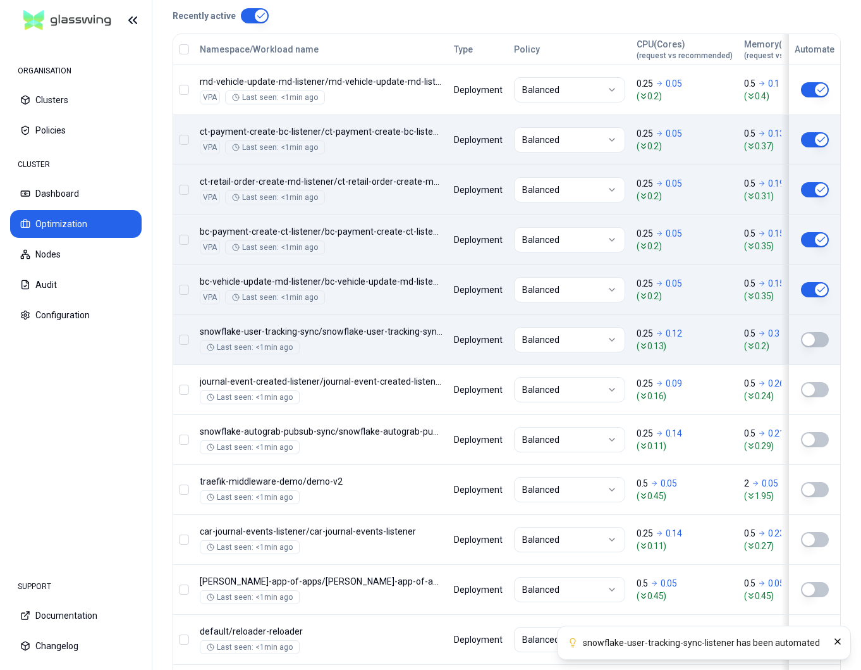
click at [801, 384] on div at bounding box center [815, 389] width 28 height 15
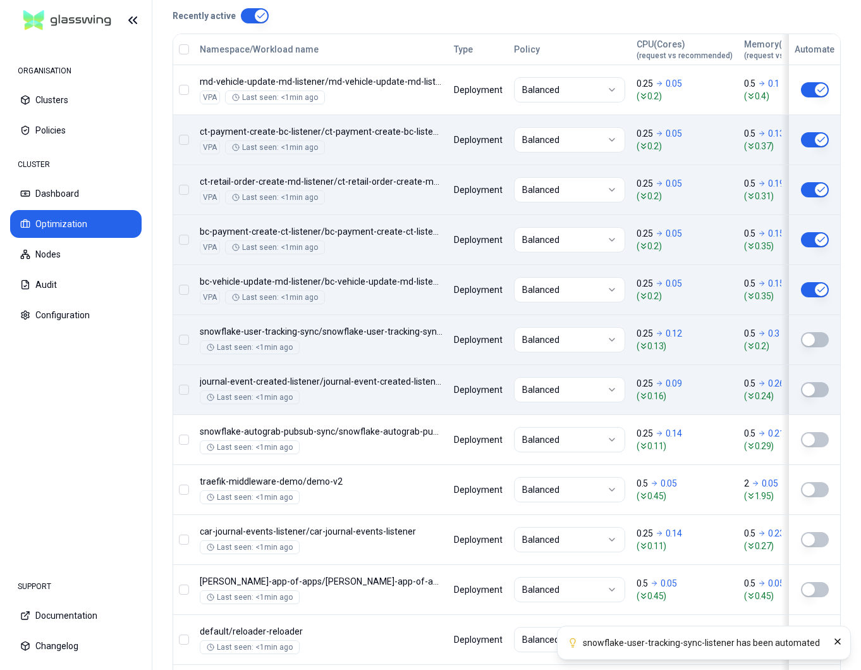
click at [810, 391] on button "button" at bounding box center [815, 389] width 28 height 15
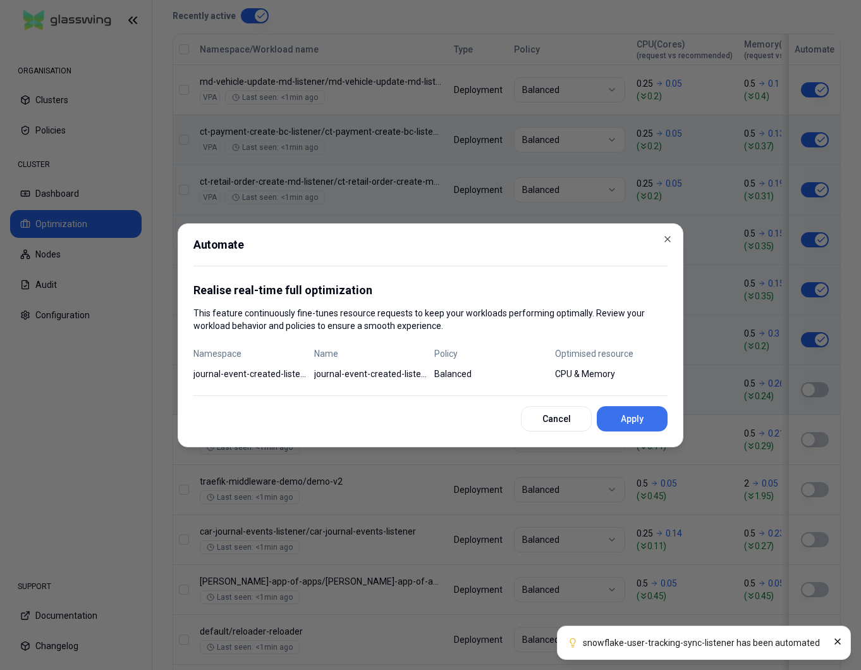
click at [659, 429] on button "Apply" at bounding box center [632, 418] width 71 height 25
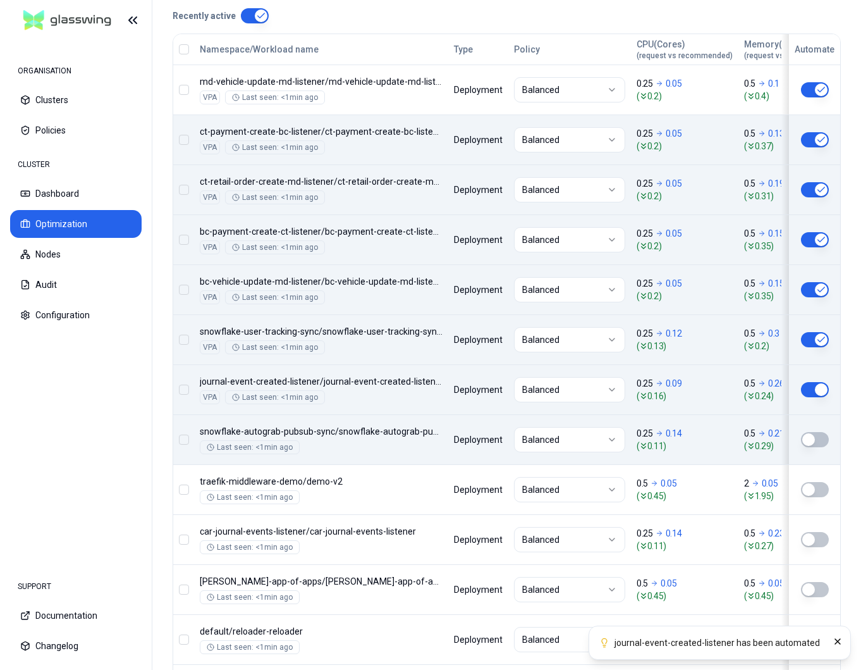
click at [813, 441] on button "button" at bounding box center [815, 439] width 28 height 15
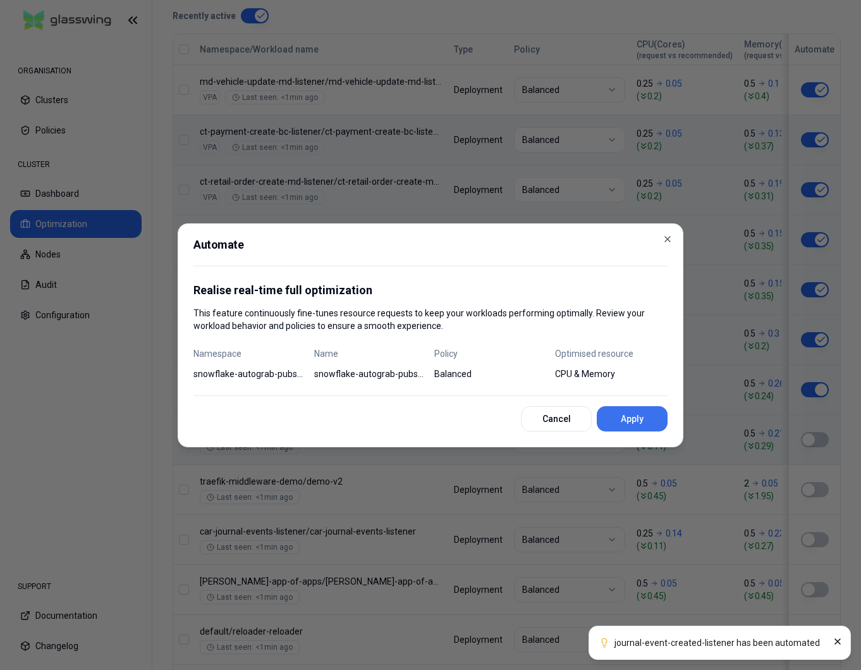
click at [613, 421] on button "Apply" at bounding box center [632, 418] width 71 height 25
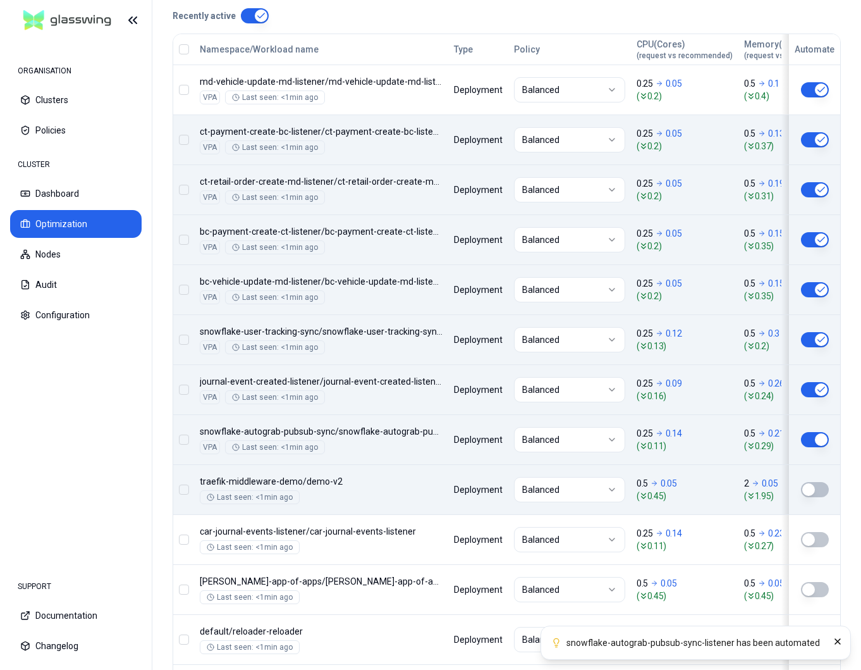
click at [816, 489] on button "button" at bounding box center [815, 489] width 28 height 15
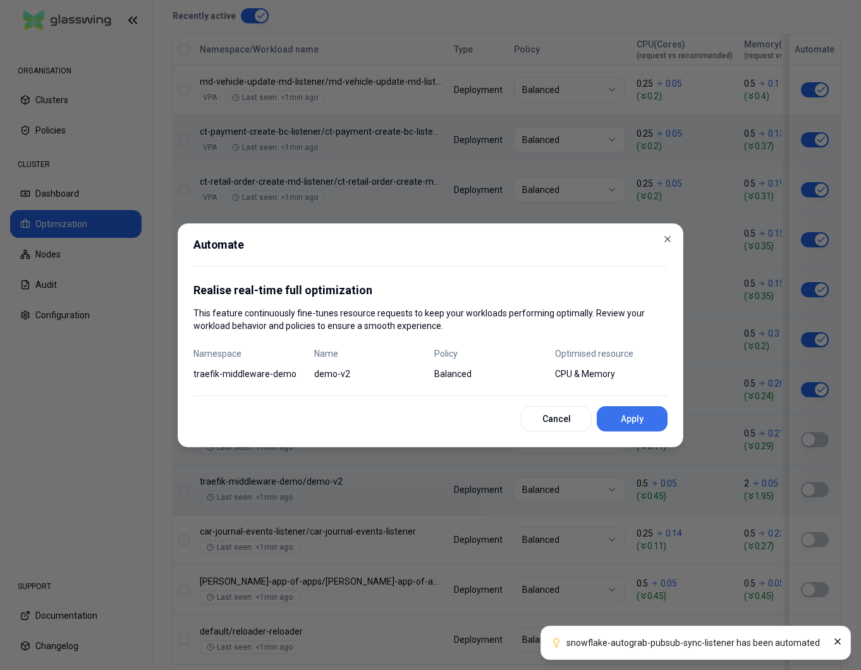
click at [649, 422] on button "Apply" at bounding box center [632, 418] width 71 height 25
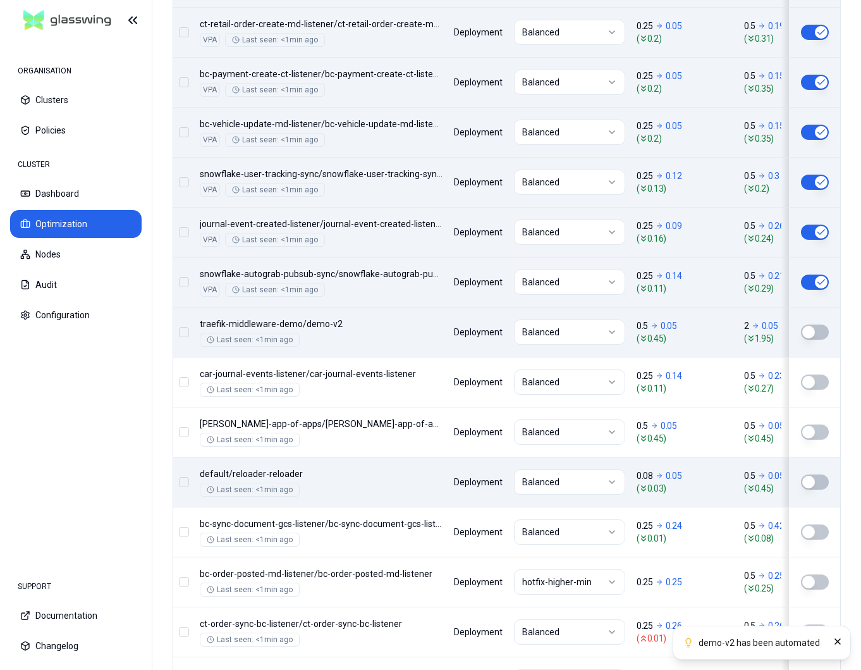
scroll to position [694, 0]
click at [810, 481] on button "button" at bounding box center [815, 481] width 28 height 15
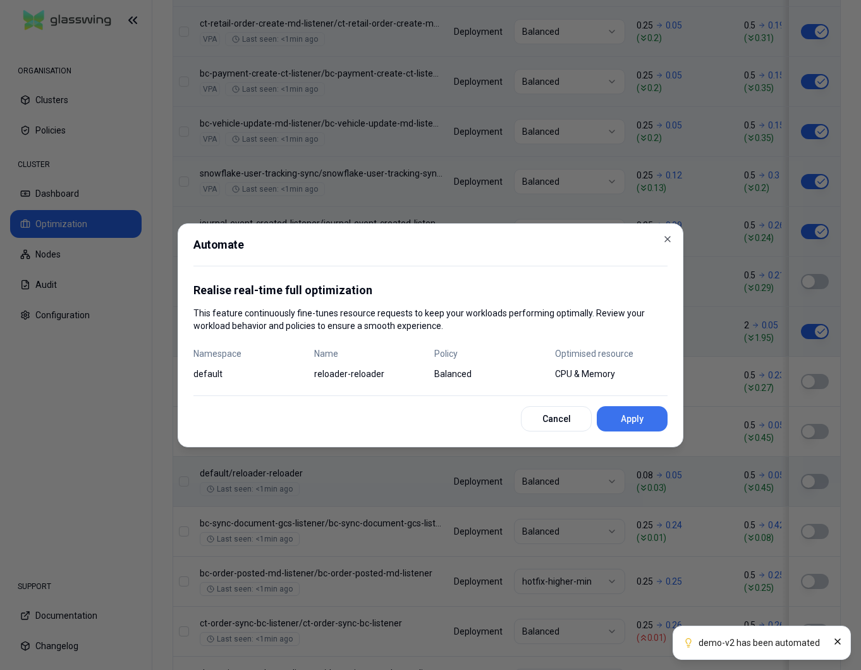
click at [634, 421] on button "Apply" at bounding box center [632, 418] width 71 height 25
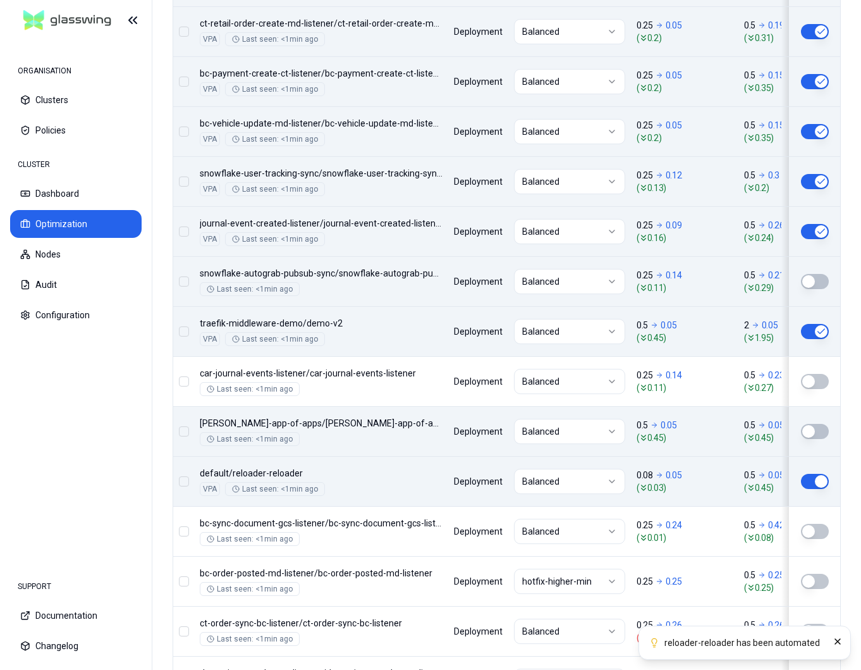
click at [810, 429] on button "button" at bounding box center [815, 431] width 28 height 15
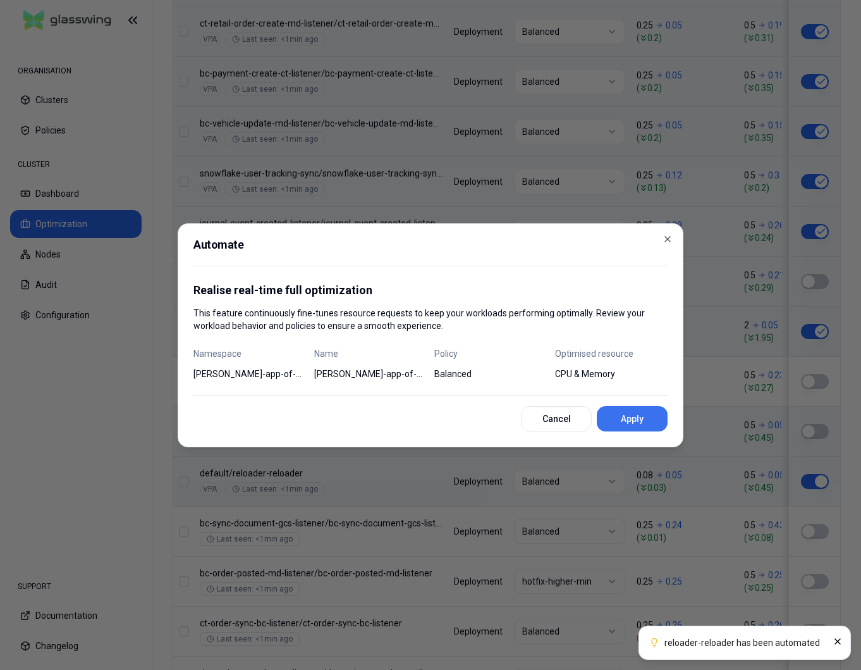
click at [627, 409] on button "Apply" at bounding box center [632, 418] width 71 height 25
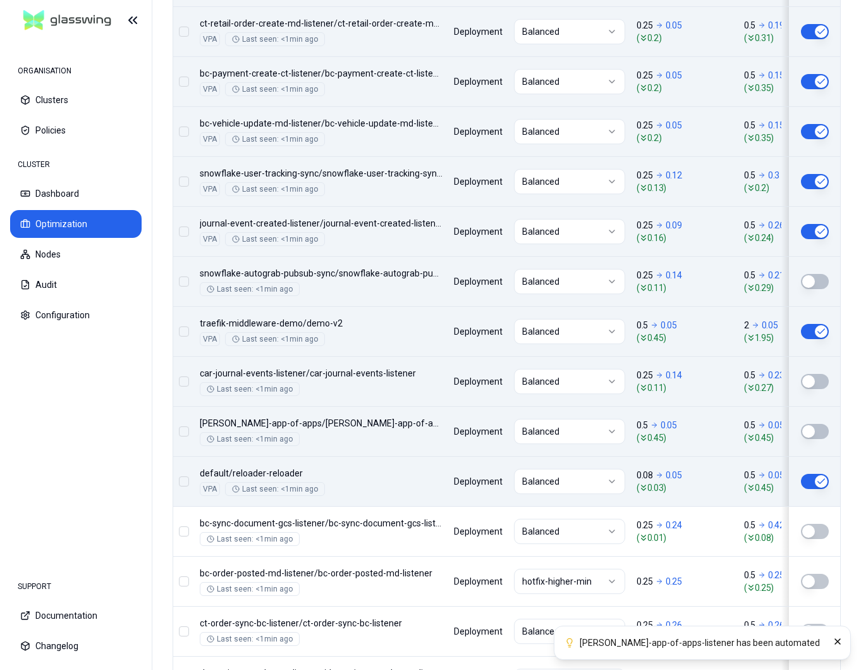
click at [814, 379] on button "button" at bounding box center [815, 381] width 28 height 15
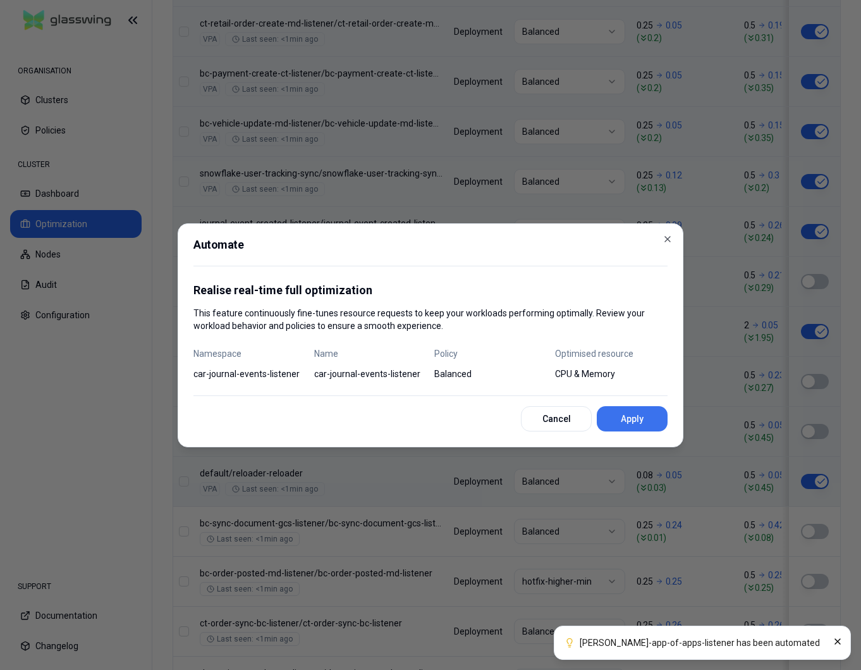
click at [623, 410] on button "Apply" at bounding box center [632, 418] width 71 height 25
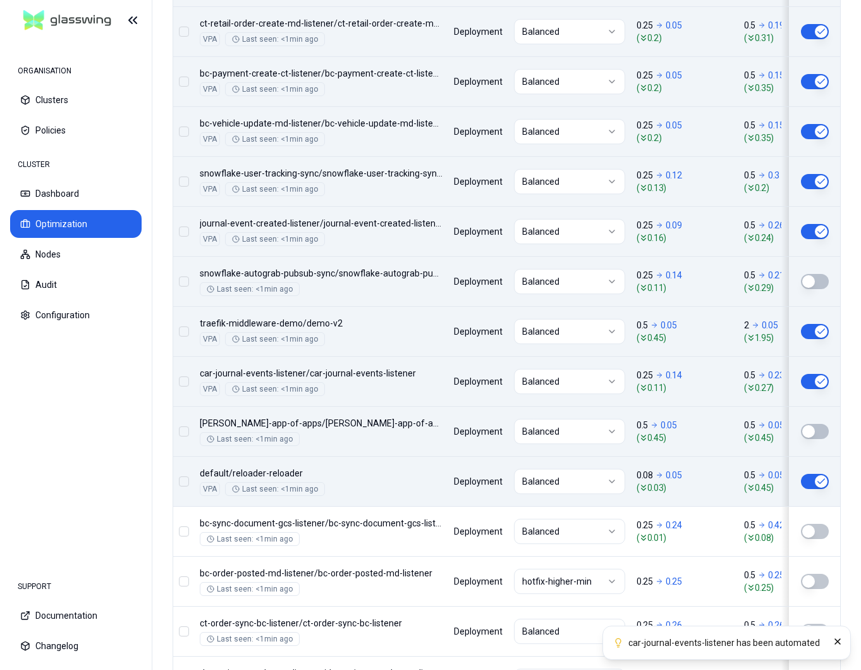
click at [808, 426] on button "button" at bounding box center [815, 431] width 28 height 15
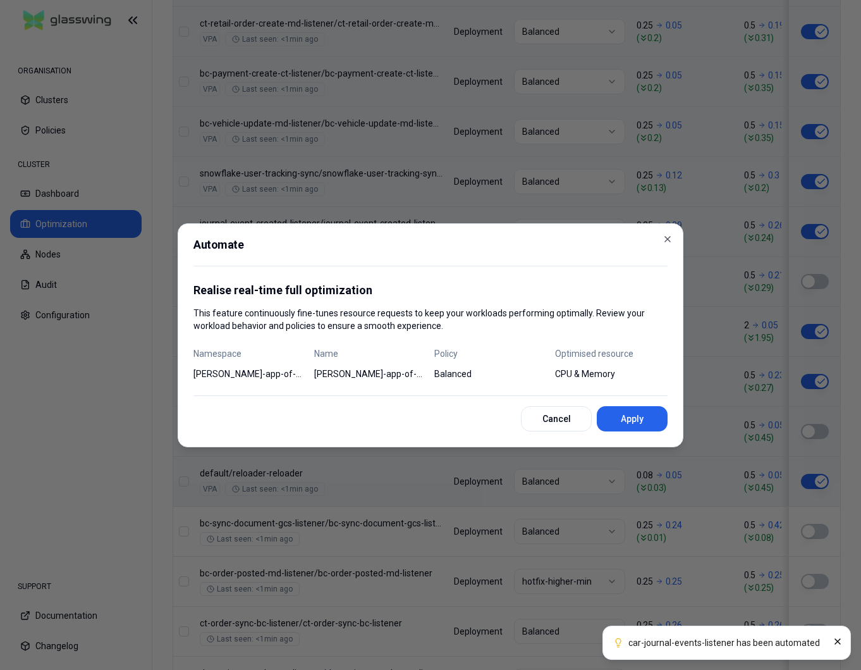
click at [679, 419] on div "Automate Realise real-time full optimization This feature continuously fine-tun…" at bounding box center [431, 335] width 506 height 224
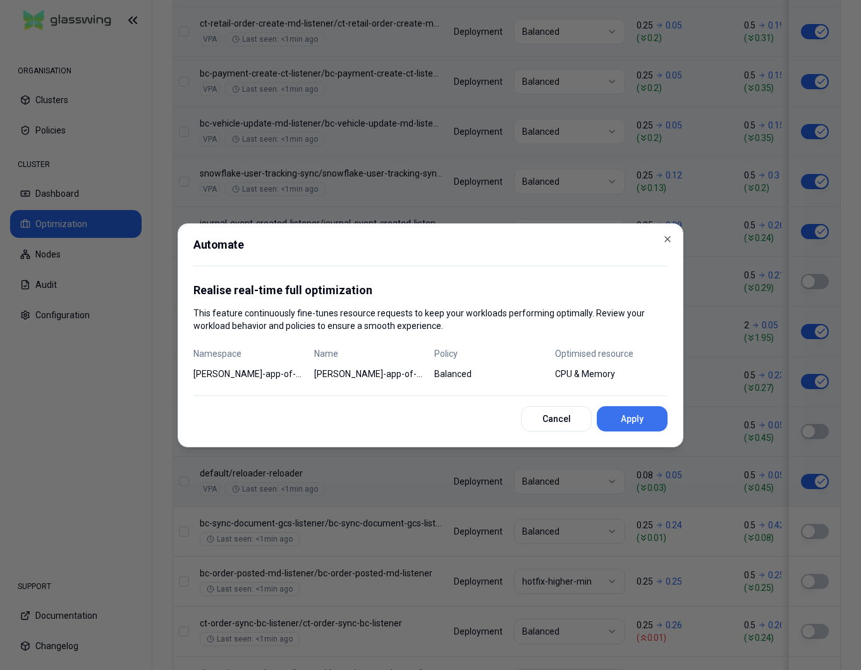
click at [646, 417] on button "Apply" at bounding box center [632, 418] width 71 height 25
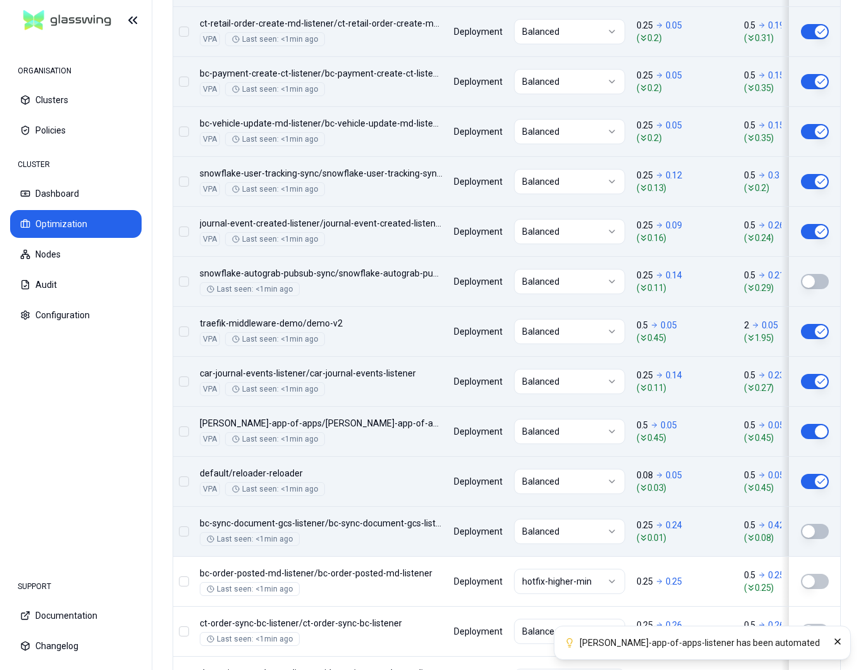
click at [818, 526] on button "button" at bounding box center [815, 531] width 28 height 15
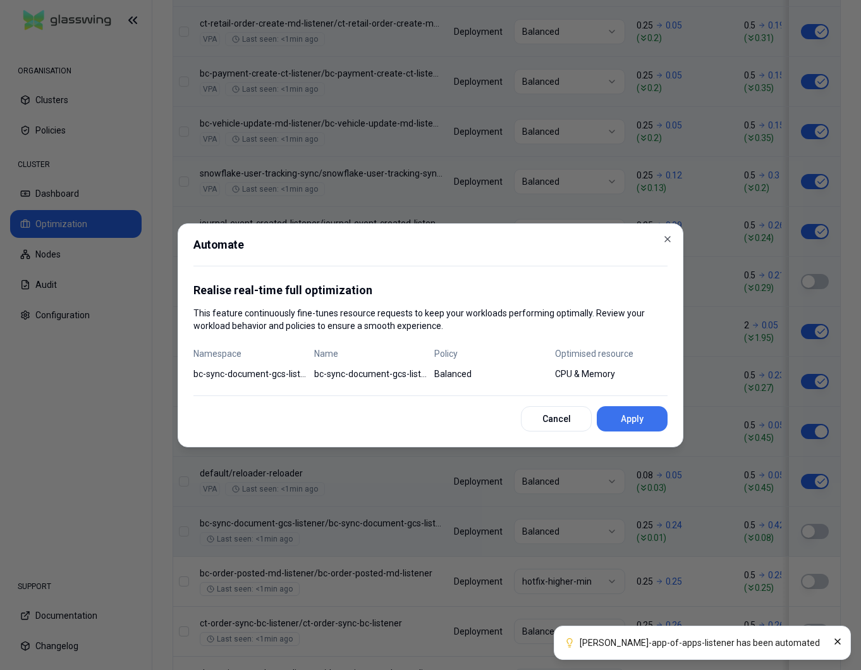
click at [628, 415] on button "Apply" at bounding box center [632, 418] width 71 height 25
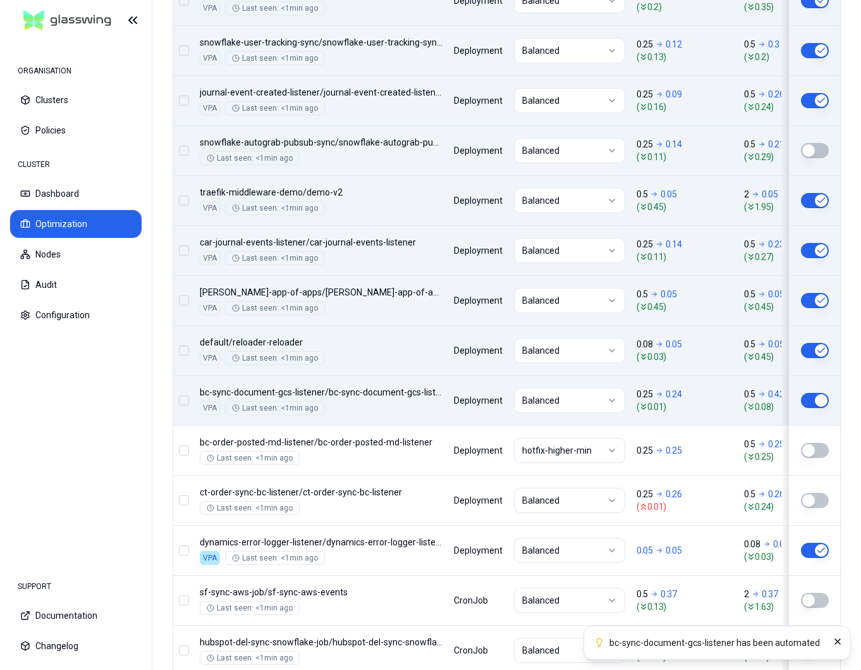
scroll to position [833, 0]
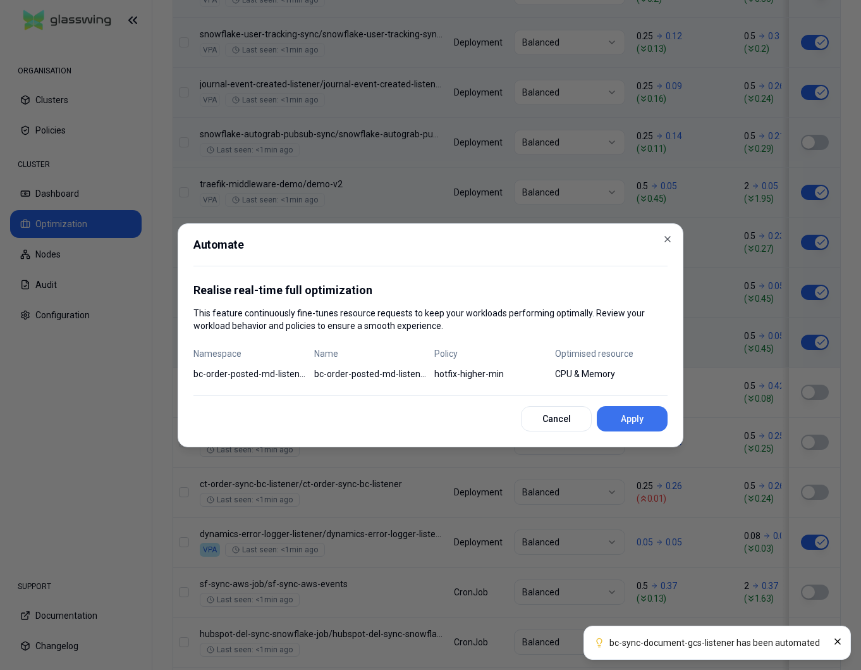
click at [636, 409] on button "Apply" at bounding box center [632, 418] width 71 height 25
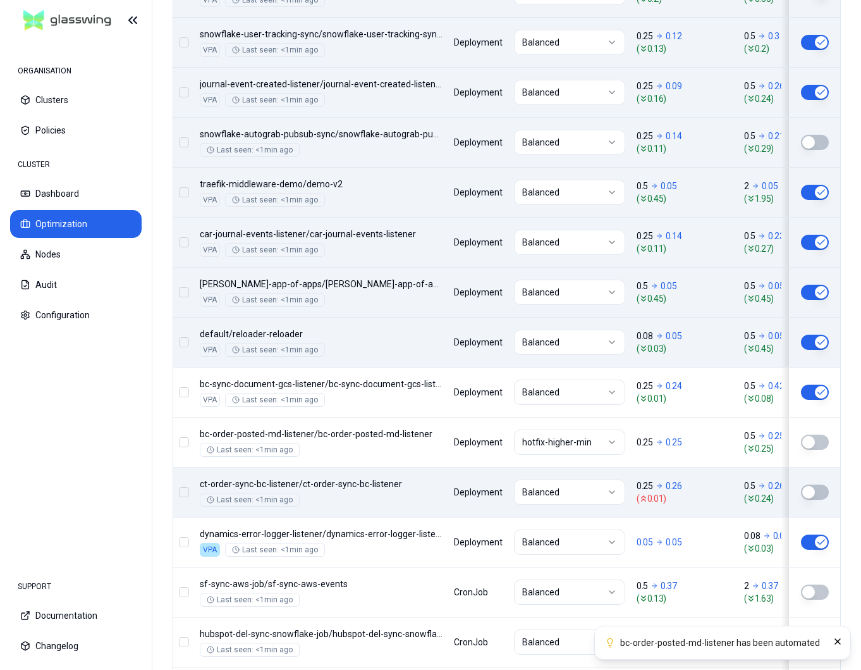
scroll to position [996, 0]
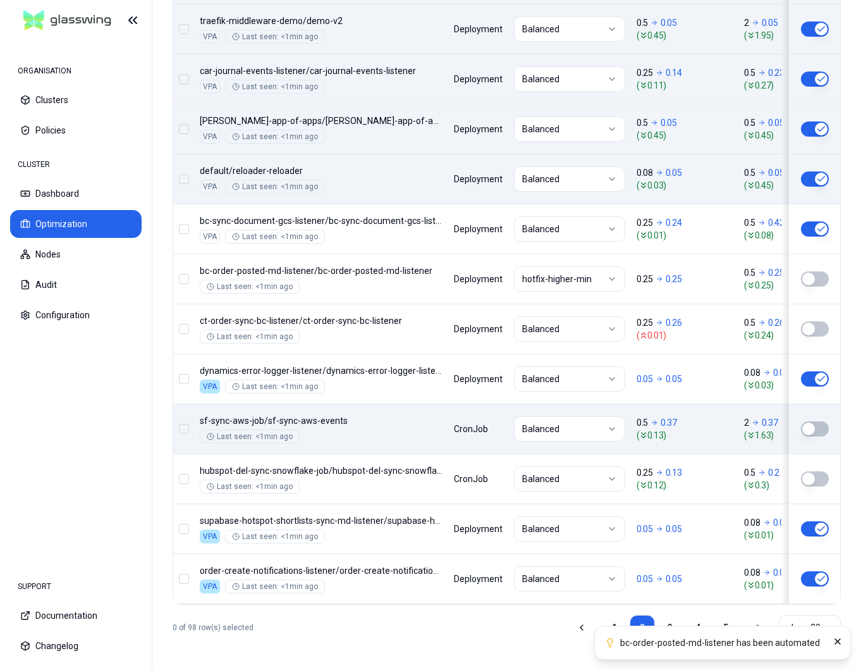
click at [818, 432] on button "button" at bounding box center [815, 428] width 28 height 15
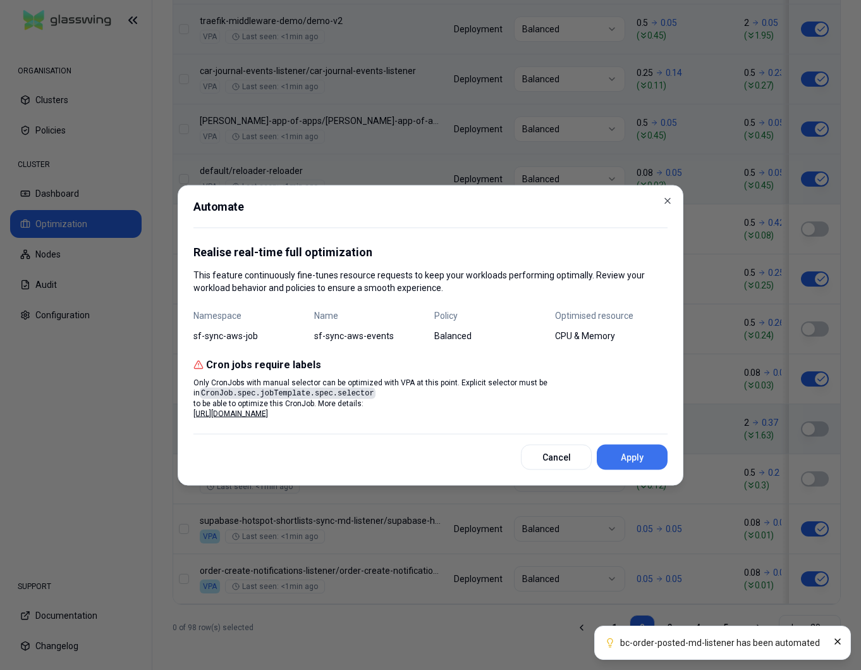
click at [646, 464] on button "Apply" at bounding box center [632, 456] width 71 height 25
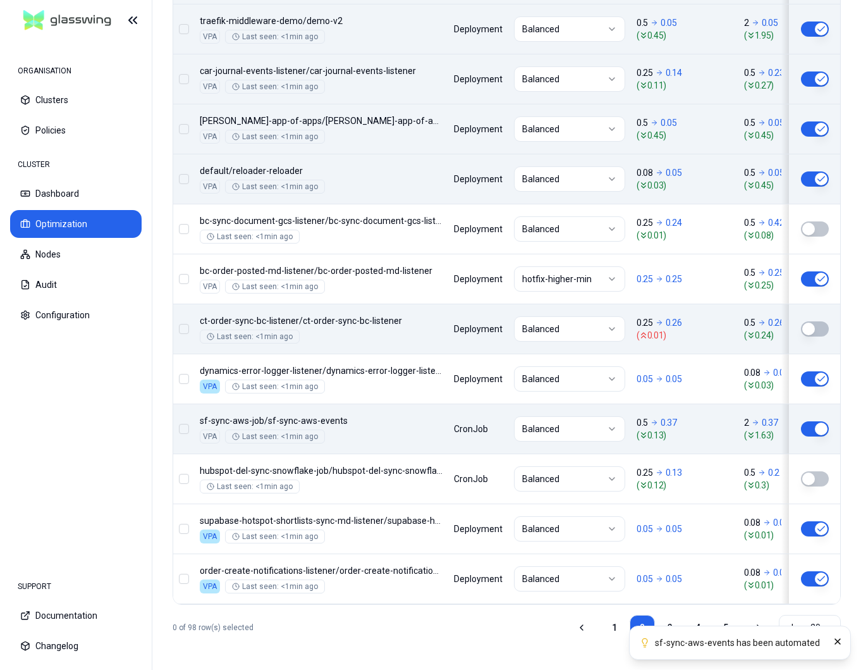
click at [816, 326] on button "button" at bounding box center [815, 328] width 28 height 15
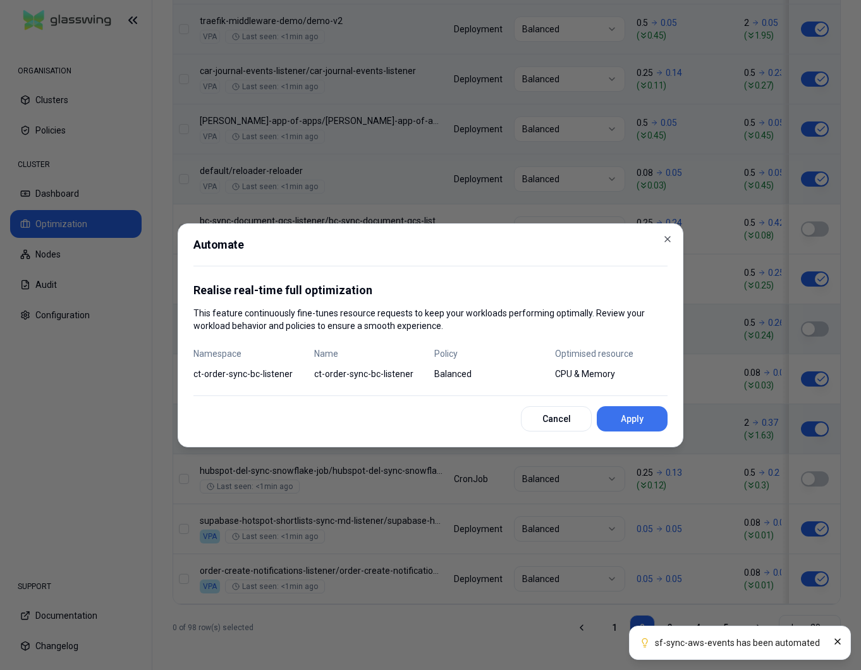
click at [641, 415] on button "Apply" at bounding box center [632, 418] width 71 height 25
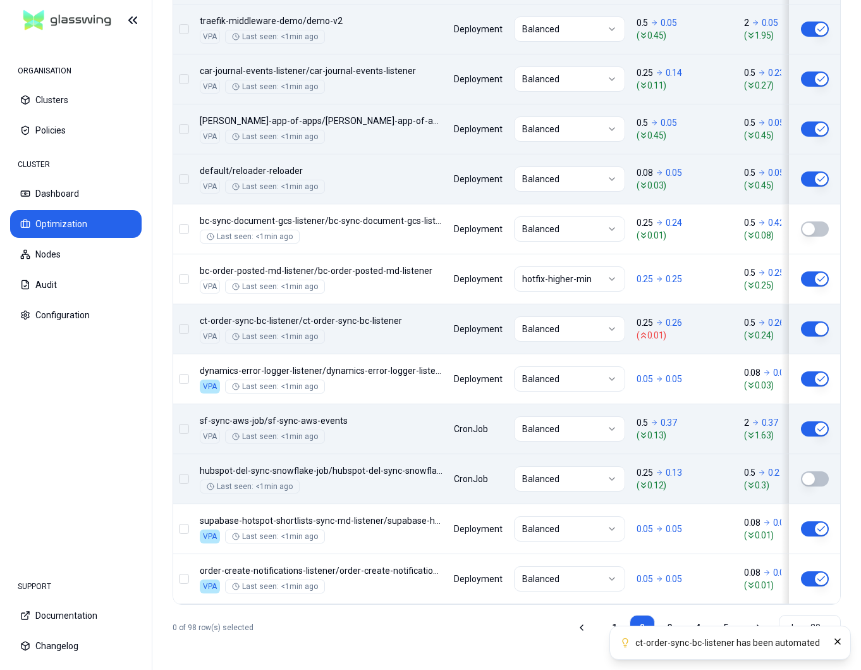
click at [816, 472] on button "button" at bounding box center [815, 478] width 28 height 15
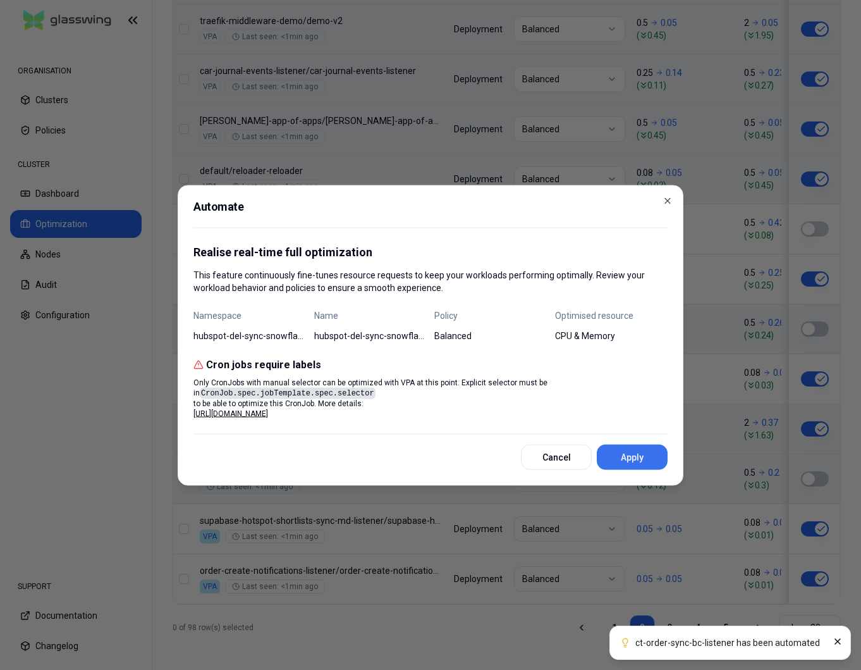
click at [663, 453] on button "Apply" at bounding box center [632, 456] width 71 height 25
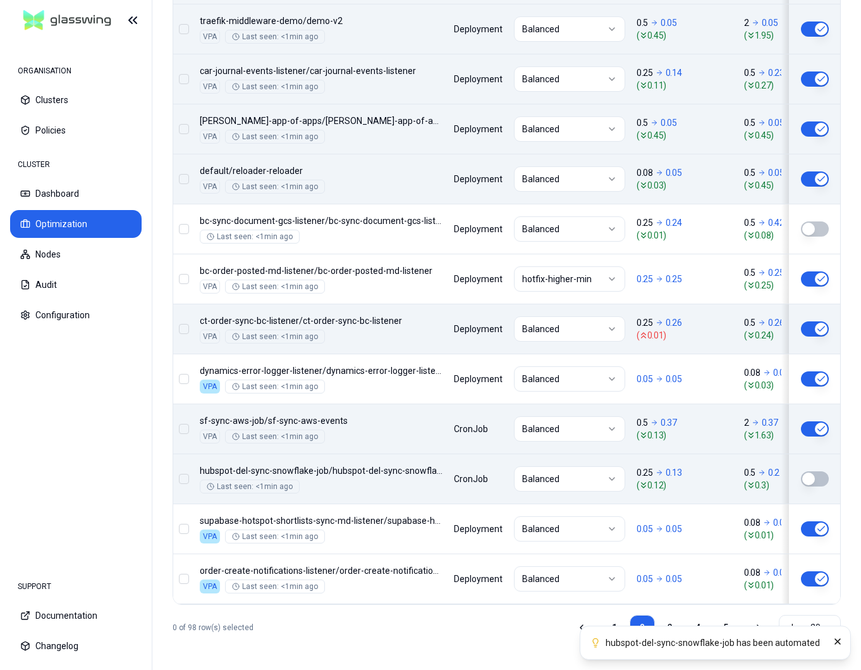
click at [817, 479] on button "button" at bounding box center [815, 478] width 28 height 15
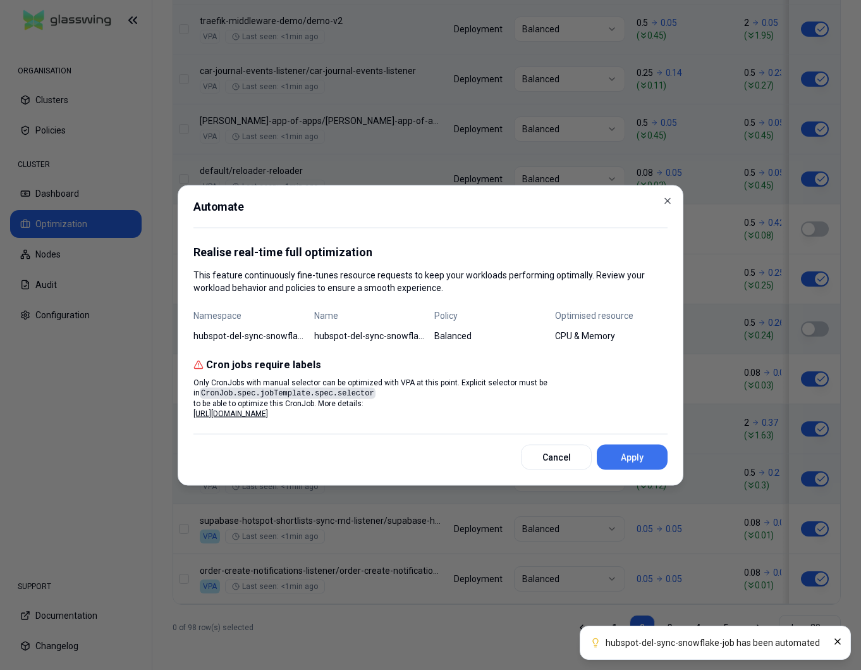
click at [641, 453] on button "Apply" at bounding box center [632, 456] width 71 height 25
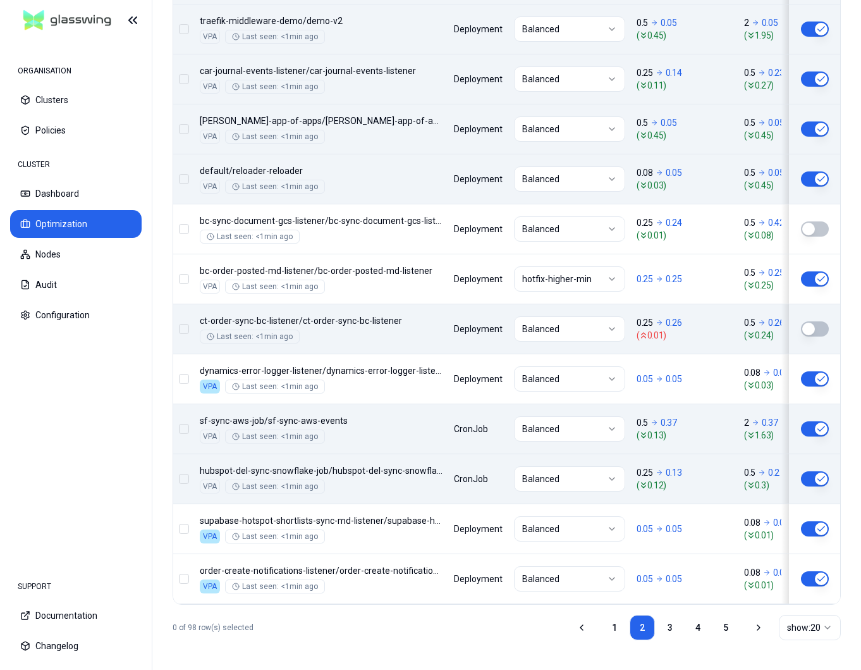
click at [814, 474] on button "button" at bounding box center [815, 478] width 28 height 15
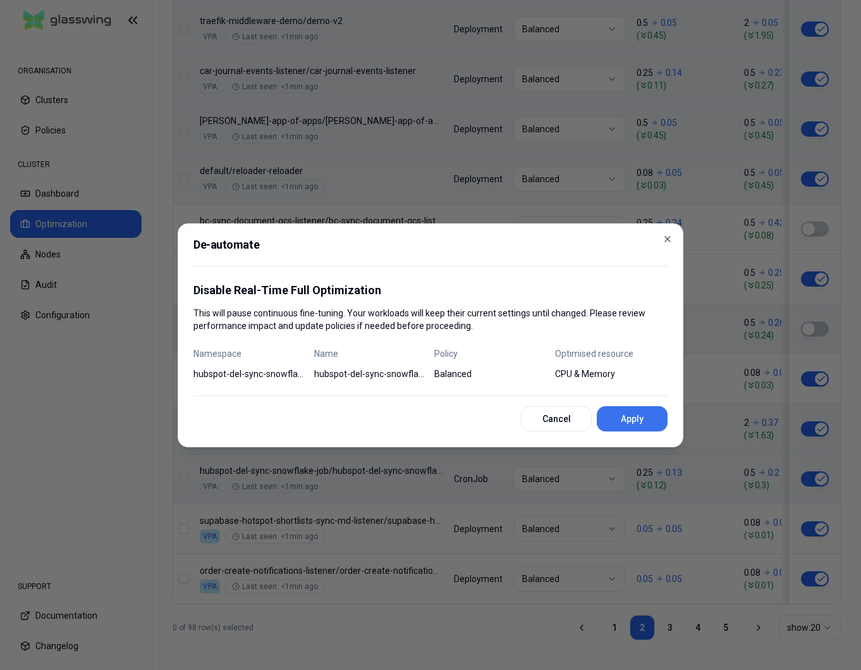
click at [652, 429] on button "Apply" at bounding box center [632, 418] width 71 height 25
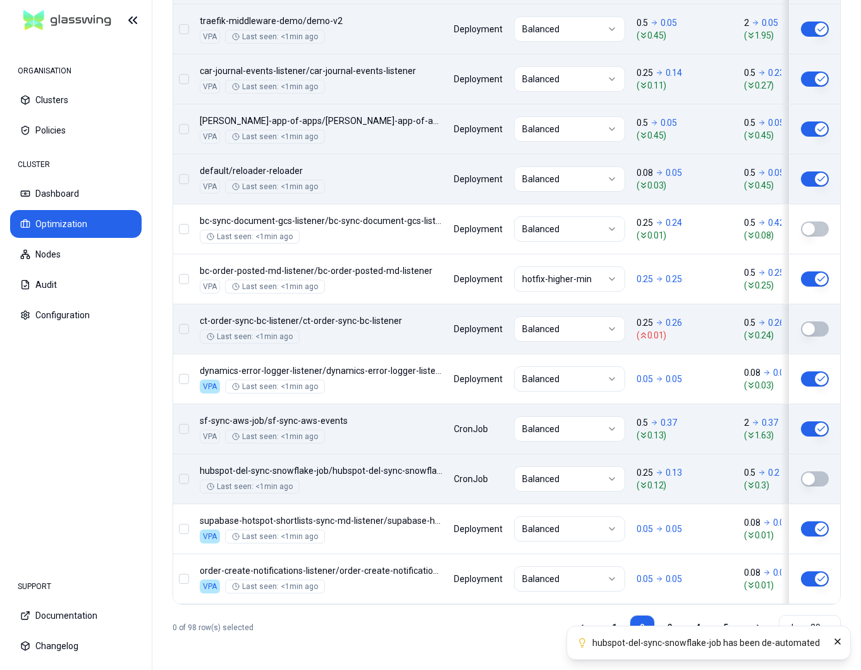
click at [811, 427] on button "button" at bounding box center [815, 428] width 28 height 15
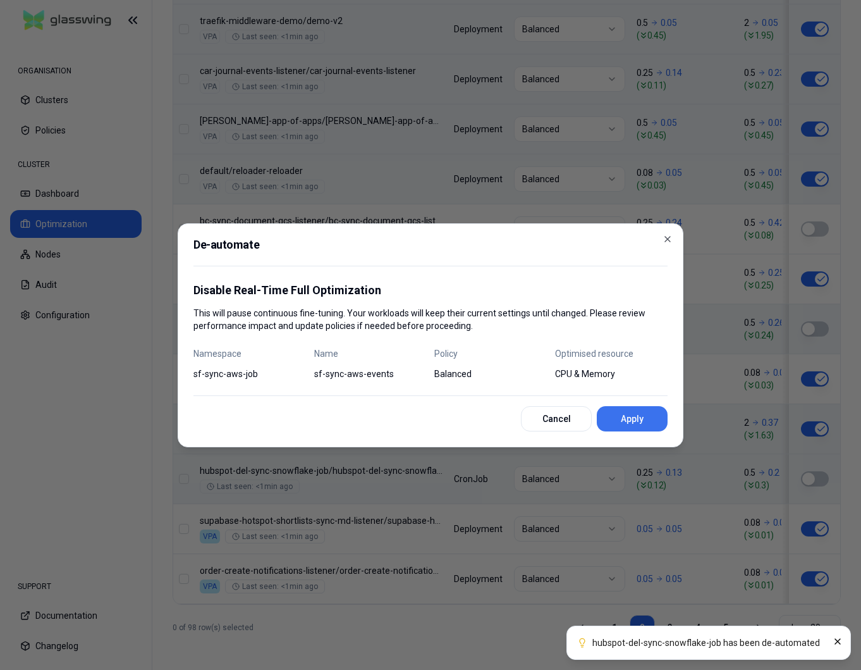
click at [621, 413] on button "Apply" at bounding box center [632, 418] width 71 height 25
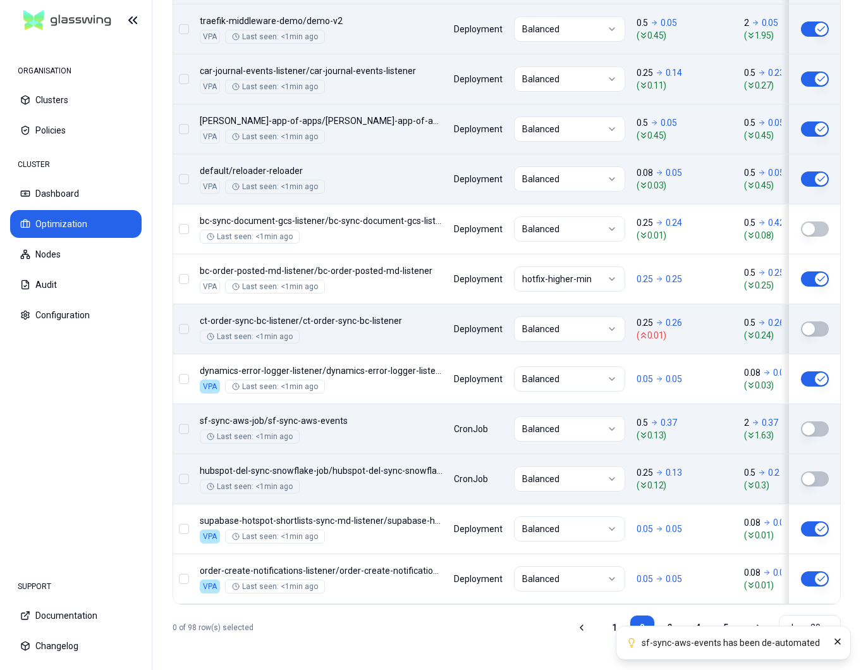
click at [818, 328] on button "button" at bounding box center [815, 328] width 28 height 15
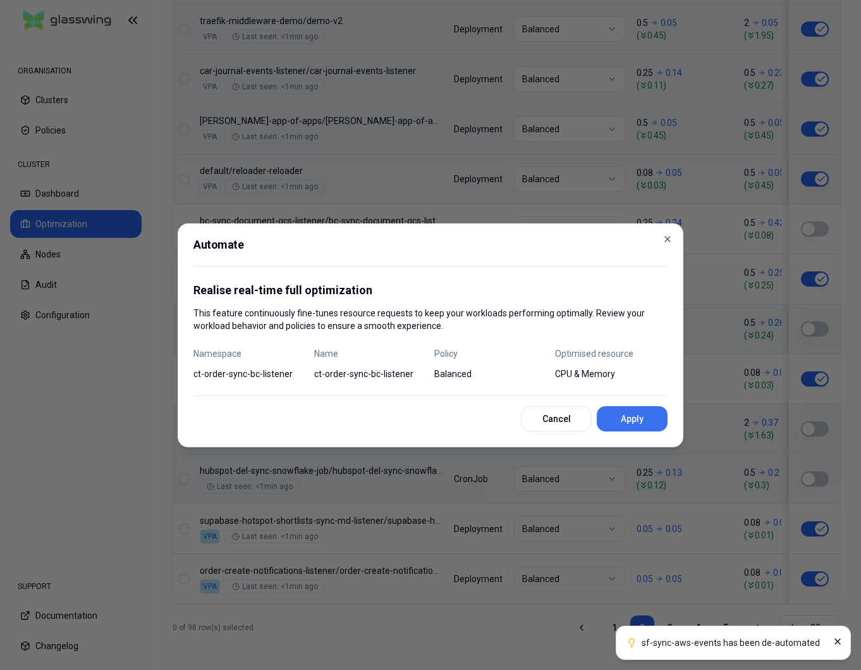
click at [646, 419] on button "Apply" at bounding box center [632, 418] width 71 height 25
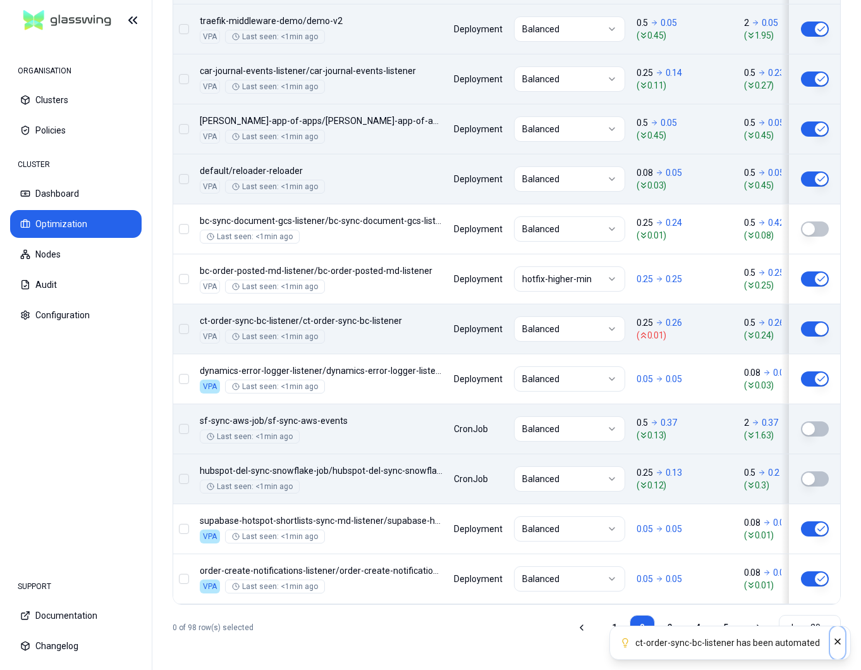
click at [839, 637] on icon "Close" at bounding box center [838, 641] width 10 height 10
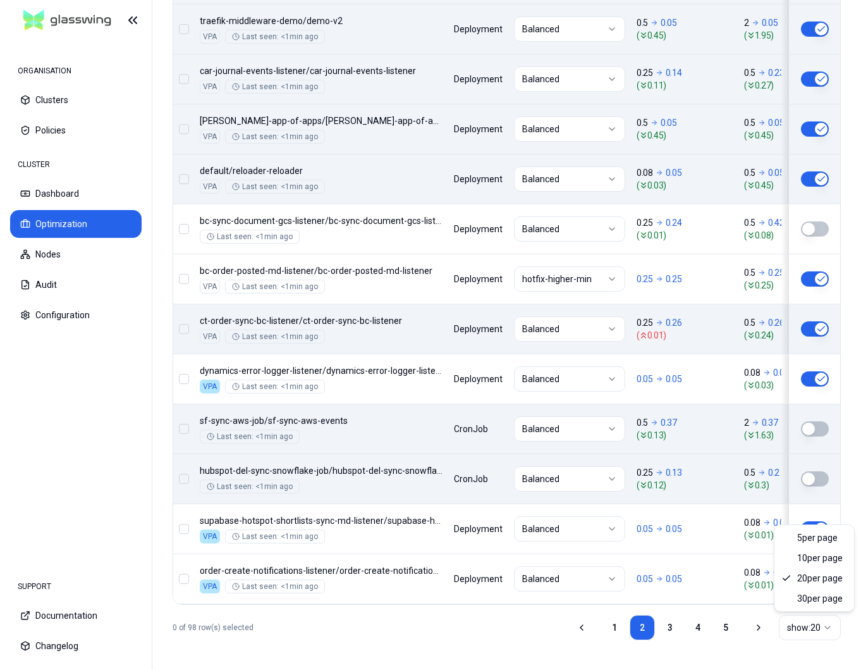
click at [820, 626] on html "ORGANISATION Clusters Policies CLUSTER Dashboard Optimization Nodes Audit Confi…" at bounding box center [430, 335] width 861 height 670
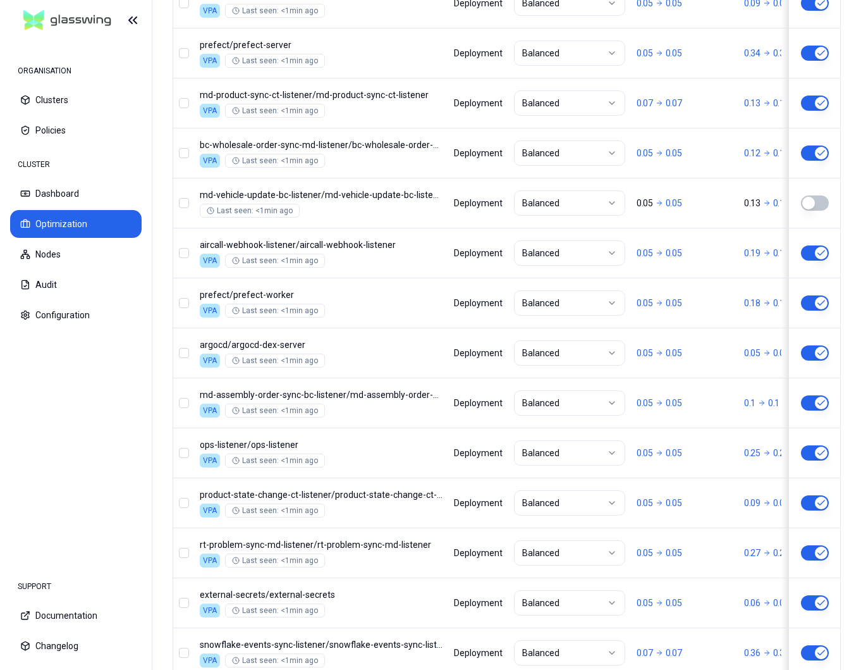
scroll to position [1496, 0]
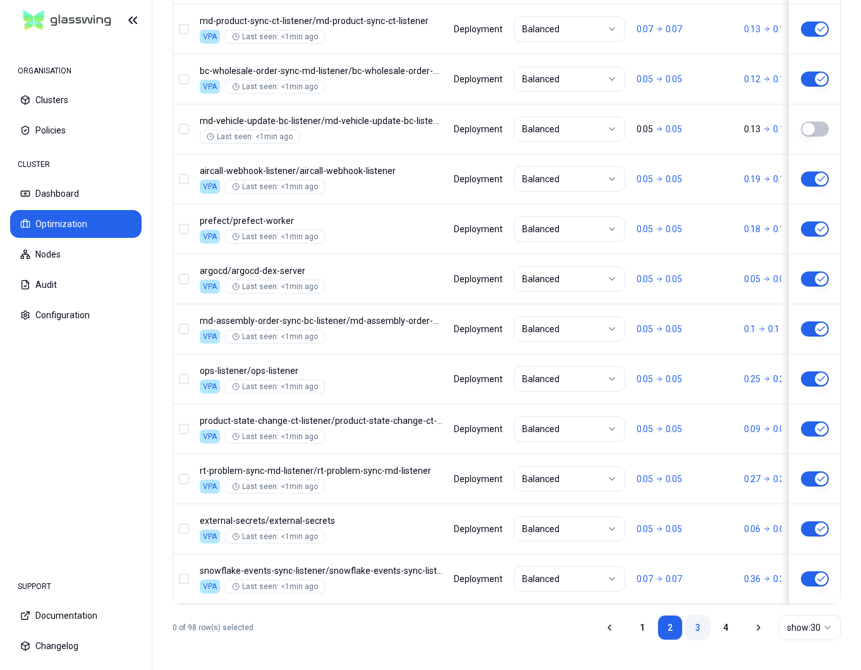
click at [701, 626] on link "3" at bounding box center [697, 627] width 25 height 25
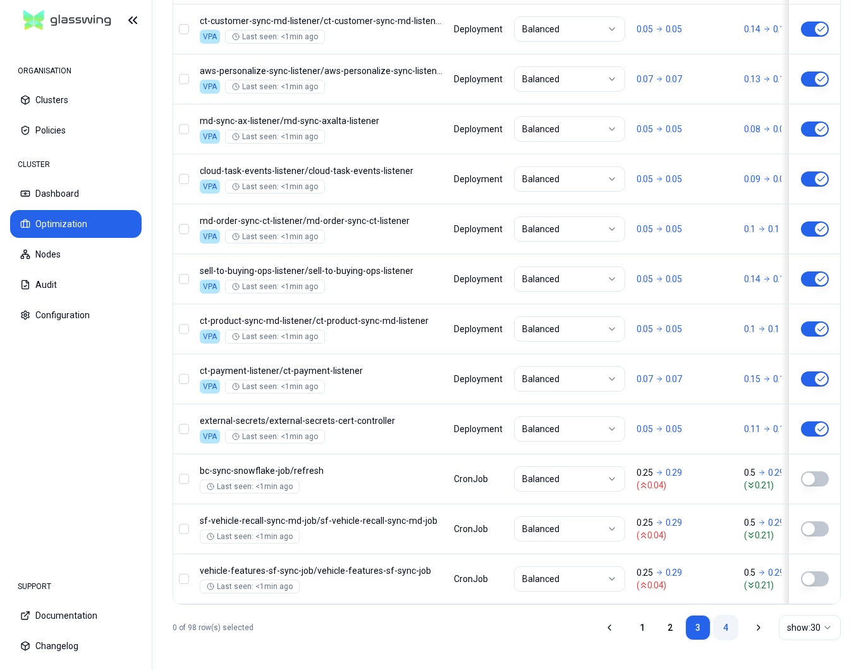
click at [728, 628] on link "4" at bounding box center [725, 627] width 25 height 25
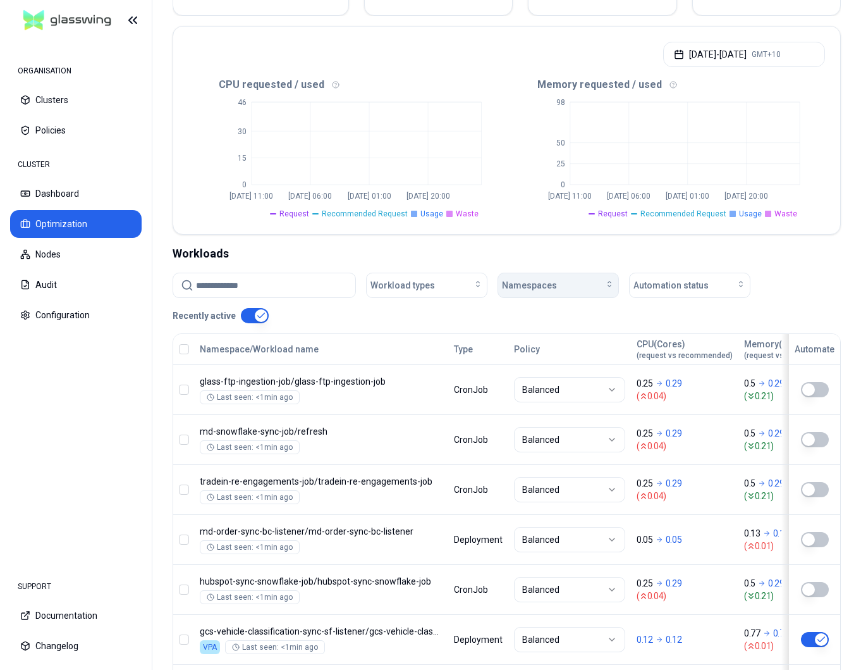
scroll to position [396, 0]
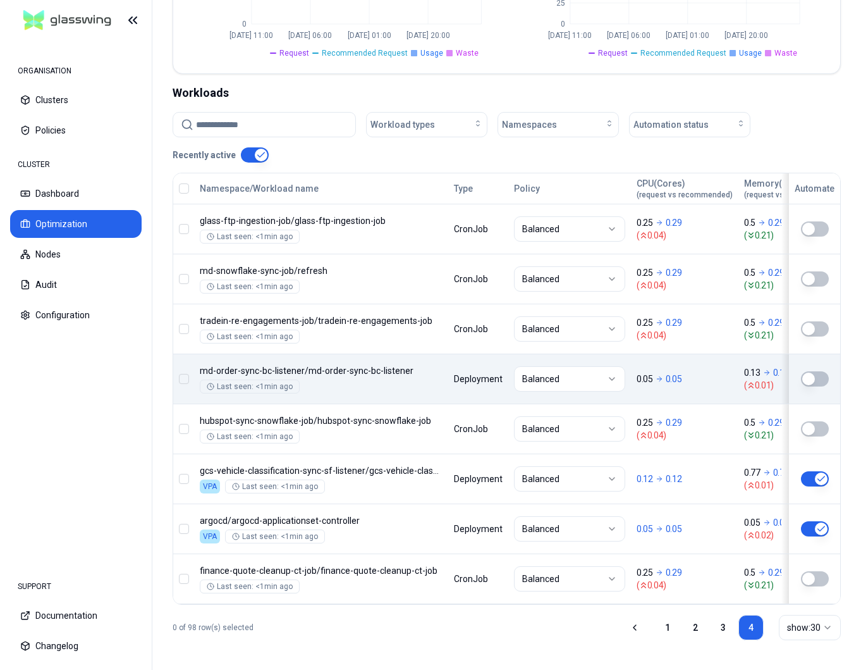
click at [815, 378] on button "button" at bounding box center [815, 378] width 28 height 15
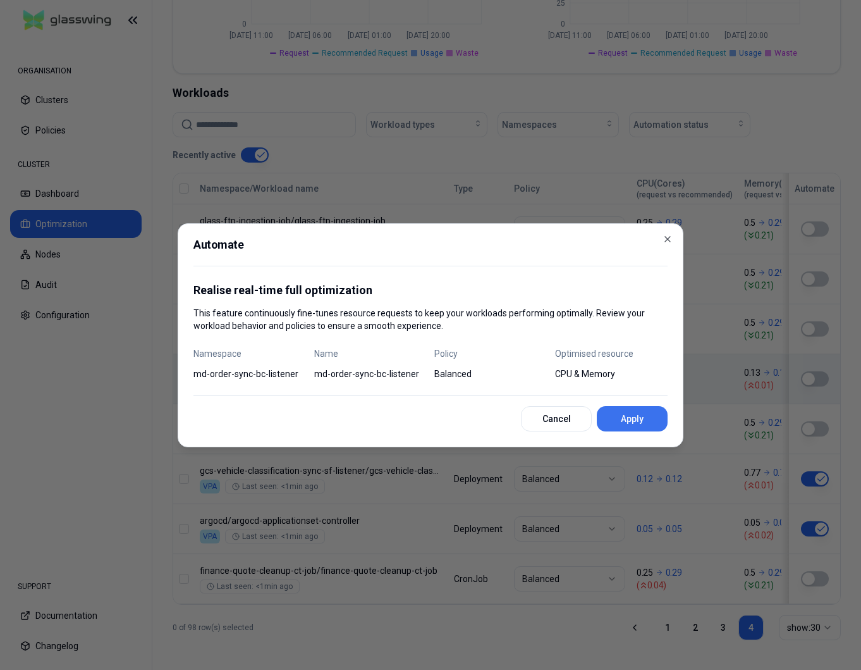
click at [639, 414] on button "Apply" at bounding box center [632, 418] width 71 height 25
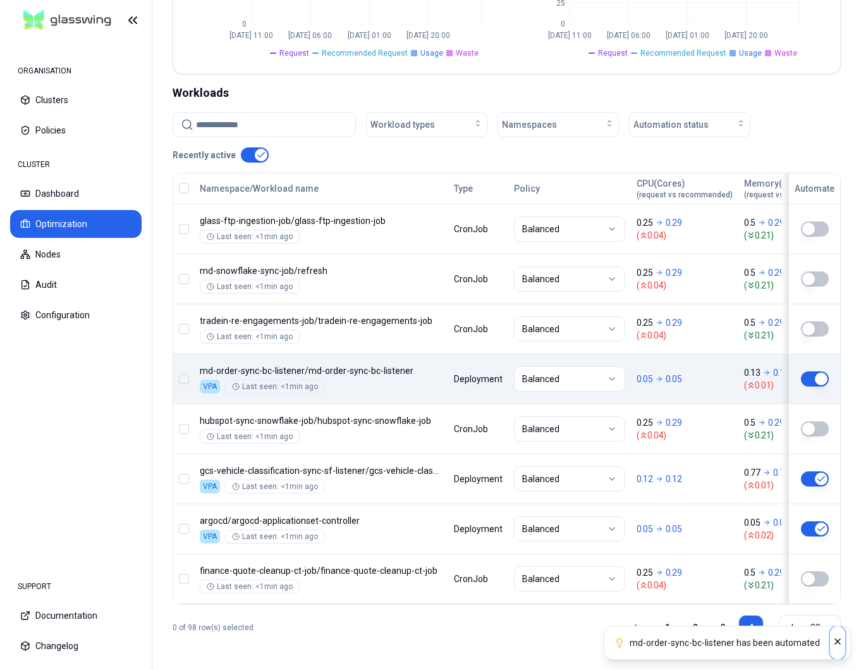
click at [841, 643] on icon "Close" at bounding box center [838, 641] width 10 height 10
click at [665, 625] on link "1" at bounding box center [667, 627] width 25 height 25
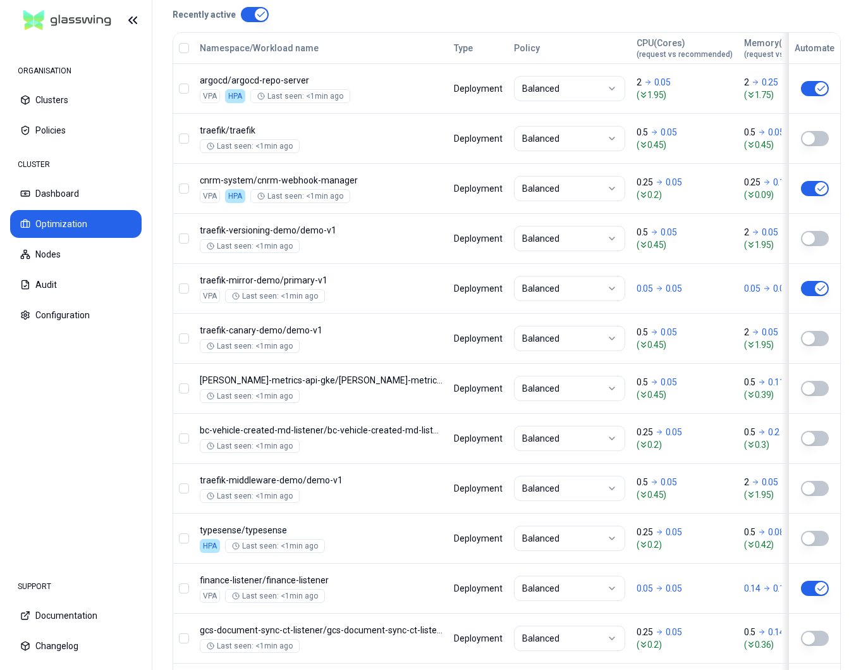
scroll to position [548, 0]
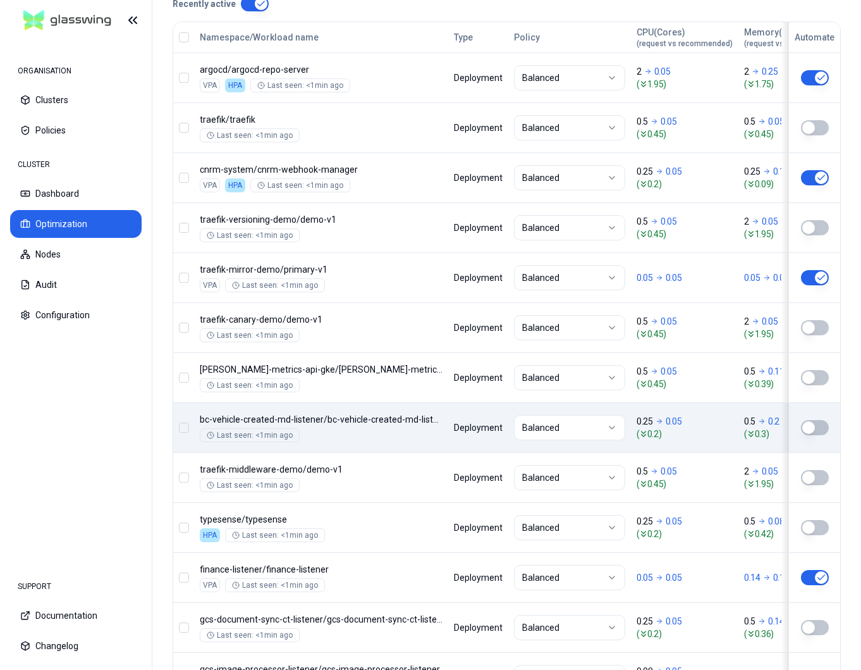
click at [823, 425] on button "button" at bounding box center [815, 427] width 28 height 15
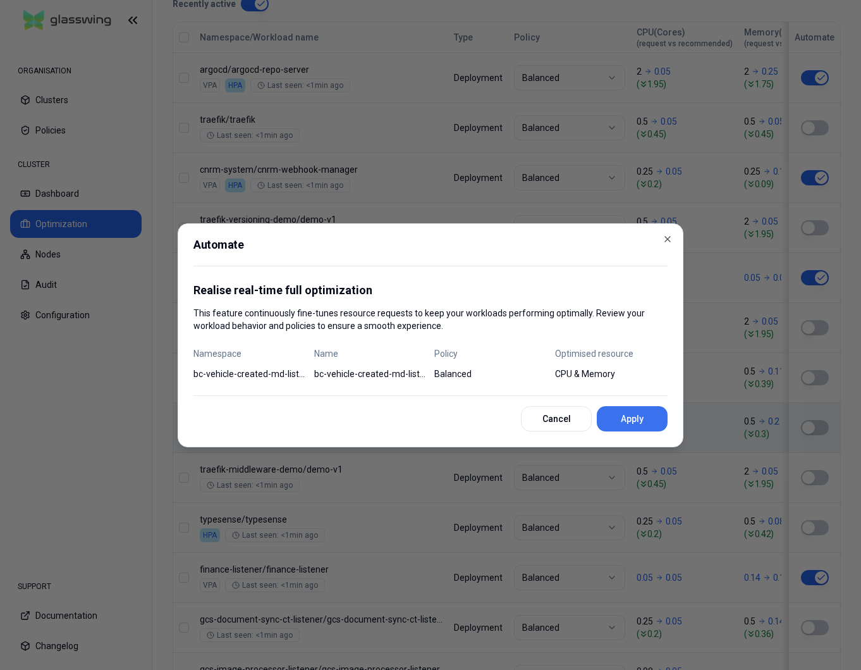
click at [650, 414] on button "Apply" at bounding box center [632, 418] width 71 height 25
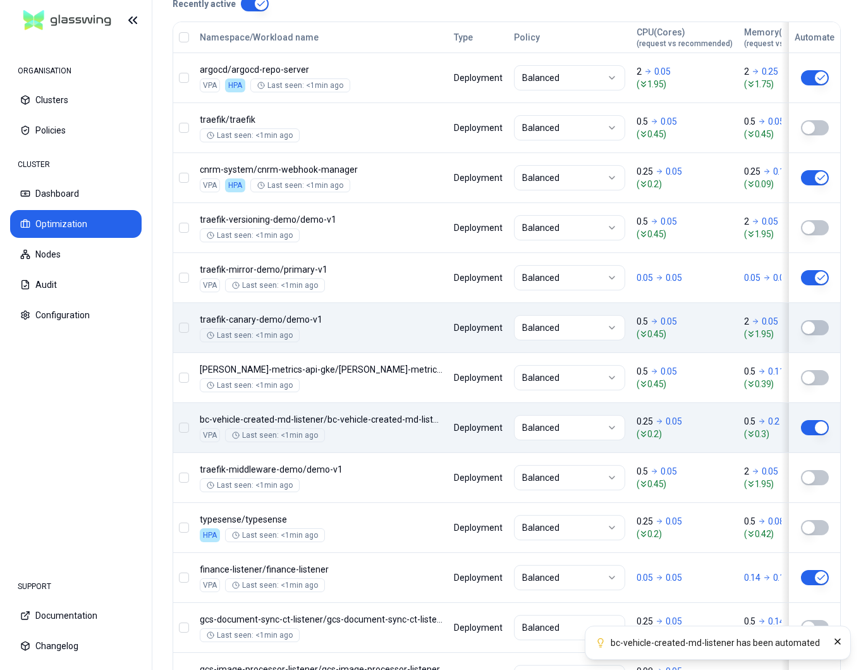
click at [809, 330] on button "button" at bounding box center [815, 327] width 28 height 15
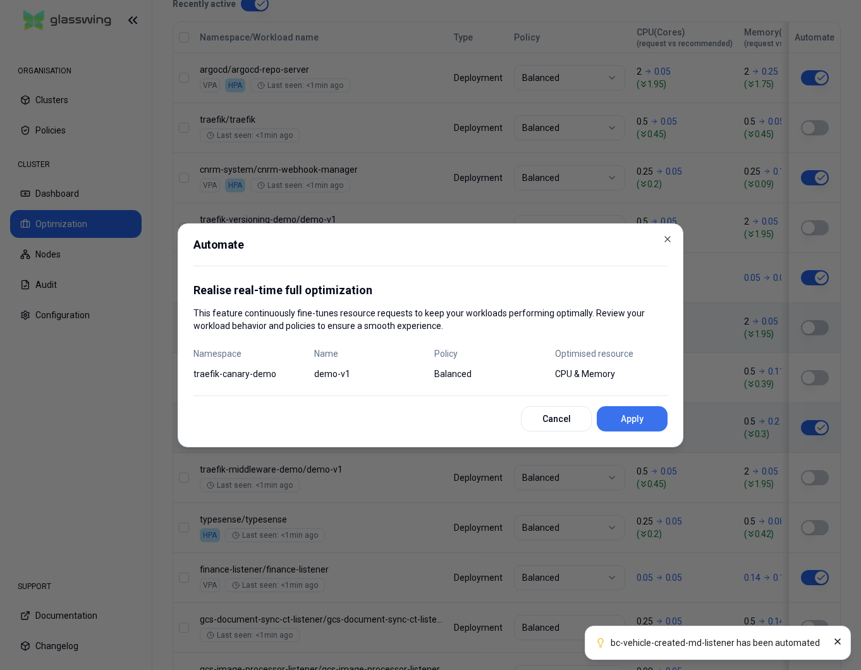
click at [660, 413] on button "Apply" at bounding box center [632, 418] width 71 height 25
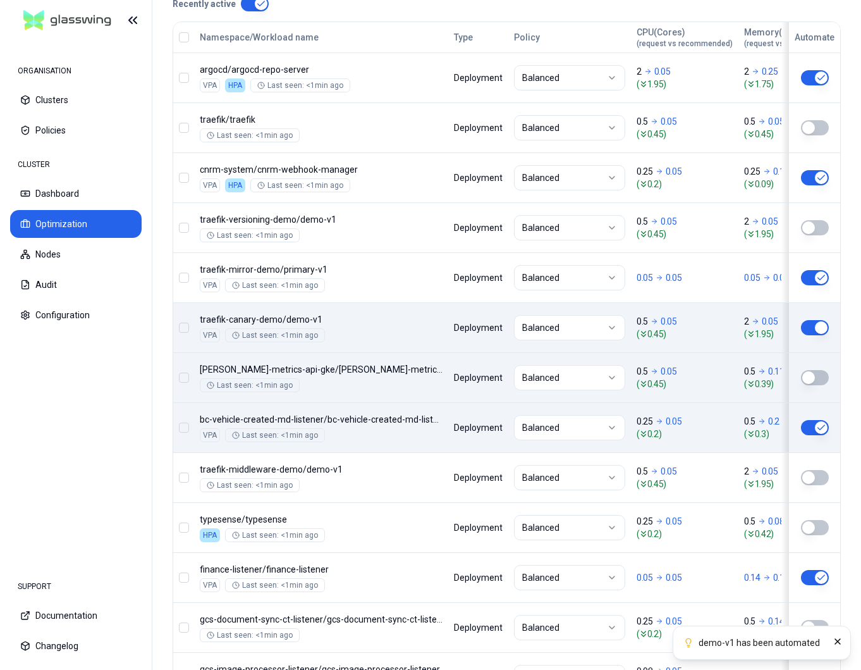
click at [823, 379] on button "button" at bounding box center [815, 377] width 28 height 15
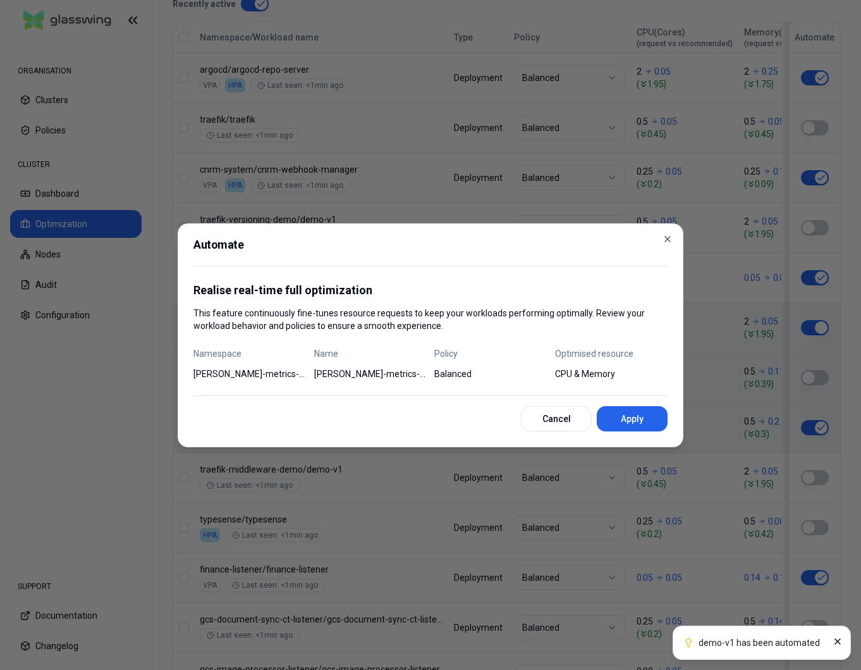
click at [668, 422] on div "Automate Realise real-time full optimization This feature continuously fine-tun…" at bounding box center [431, 335] width 506 height 224
click at [654, 417] on button "Apply" at bounding box center [632, 418] width 71 height 25
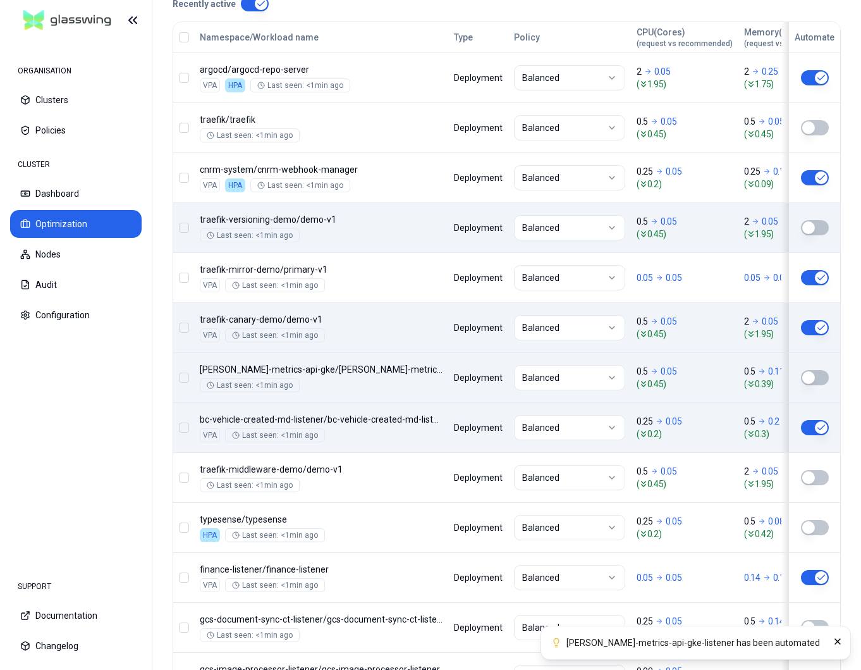
click at [807, 231] on button "button" at bounding box center [815, 227] width 28 height 15
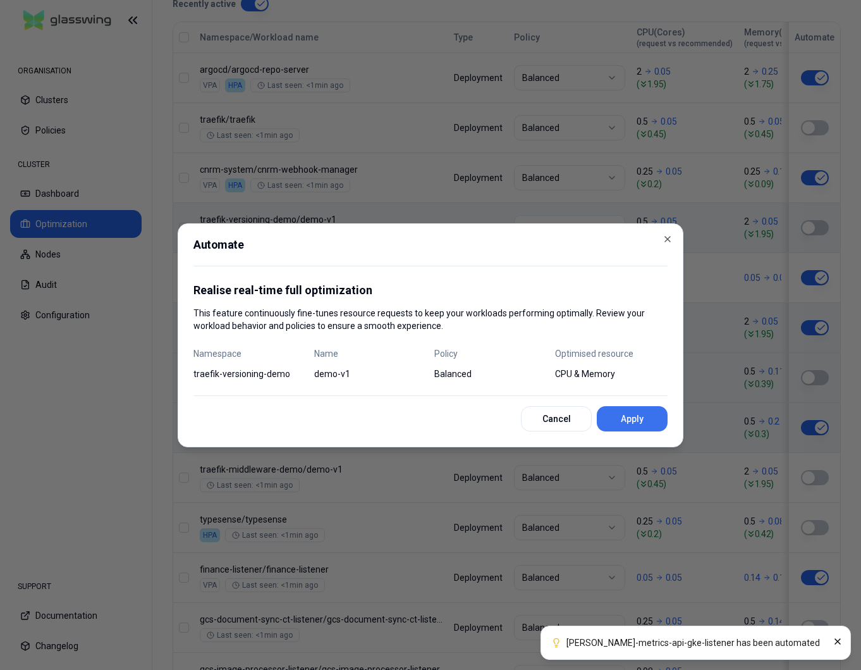
click at [632, 412] on button "Apply" at bounding box center [632, 418] width 71 height 25
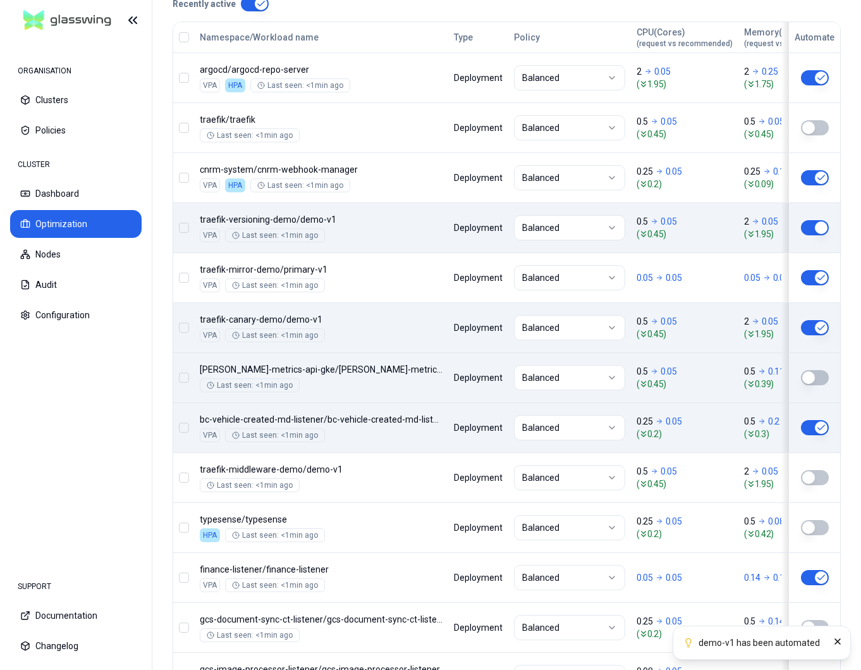
click at [820, 371] on button "button" at bounding box center [815, 377] width 28 height 15
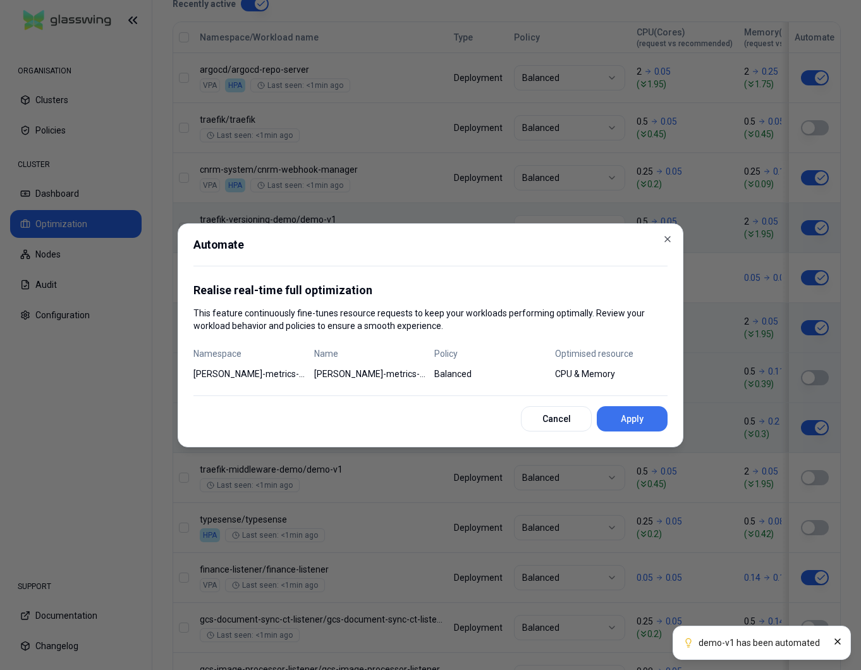
click at [643, 416] on button "Apply" at bounding box center [632, 418] width 71 height 25
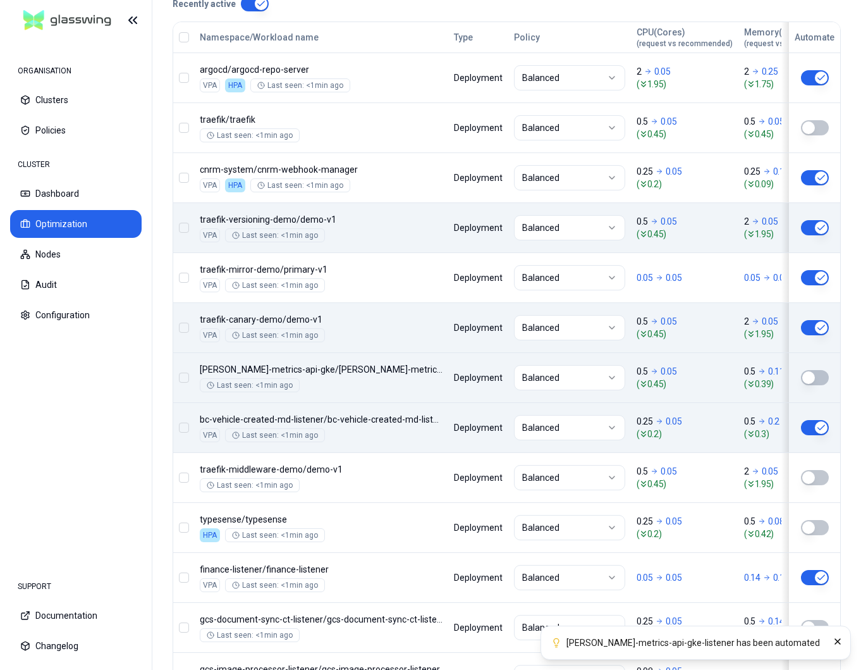
click at [811, 380] on button "button" at bounding box center [815, 377] width 28 height 15
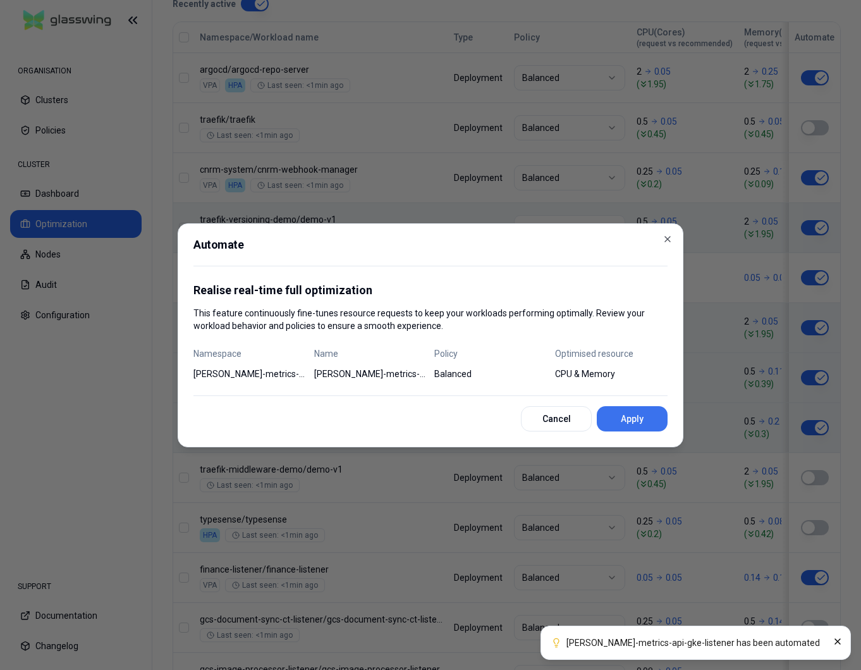
click at [638, 417] on button "Apply" at bounding box center [632, 418] width 71 height 25
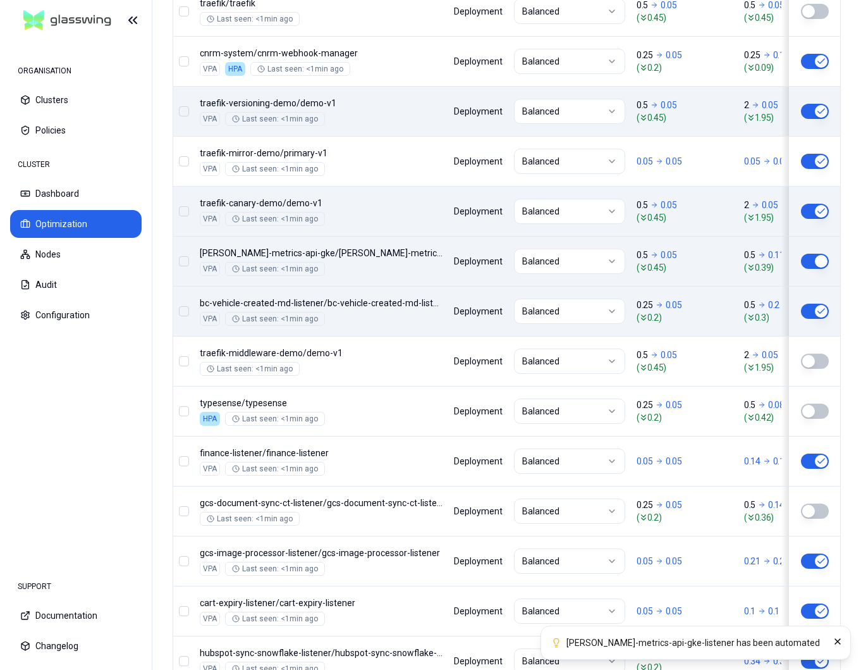
scroll to position [671, 0]
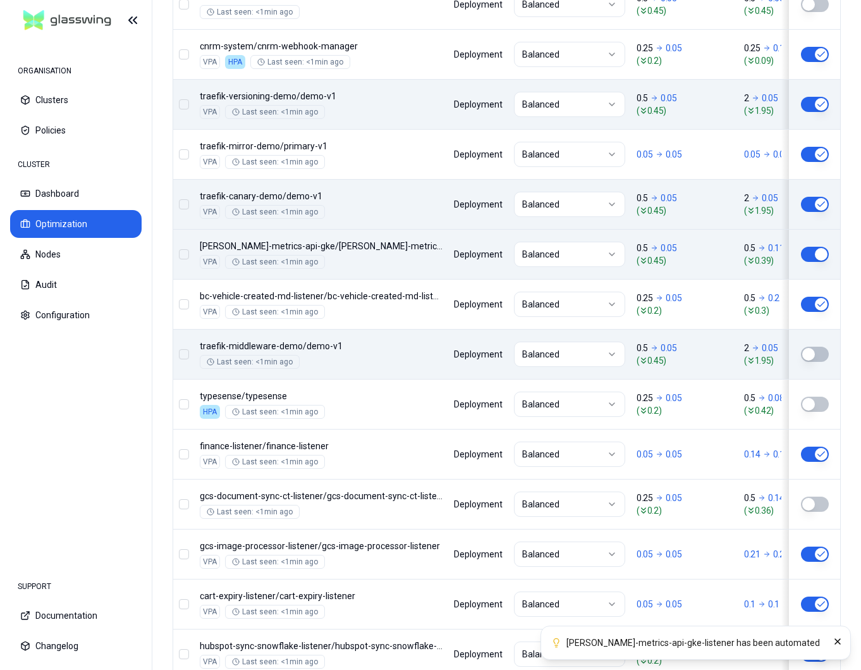
click at [813, 352] on button "button" at bounding box center [815, 354] width 28 height 15
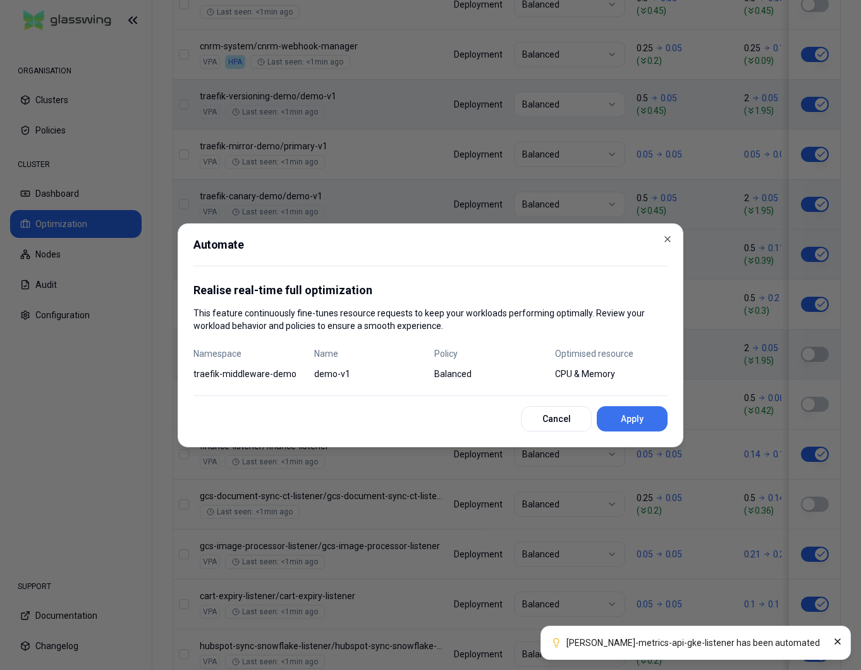
click at [633, 415] on button "Apply" at bounding box center [632, 418] width 71 height 25
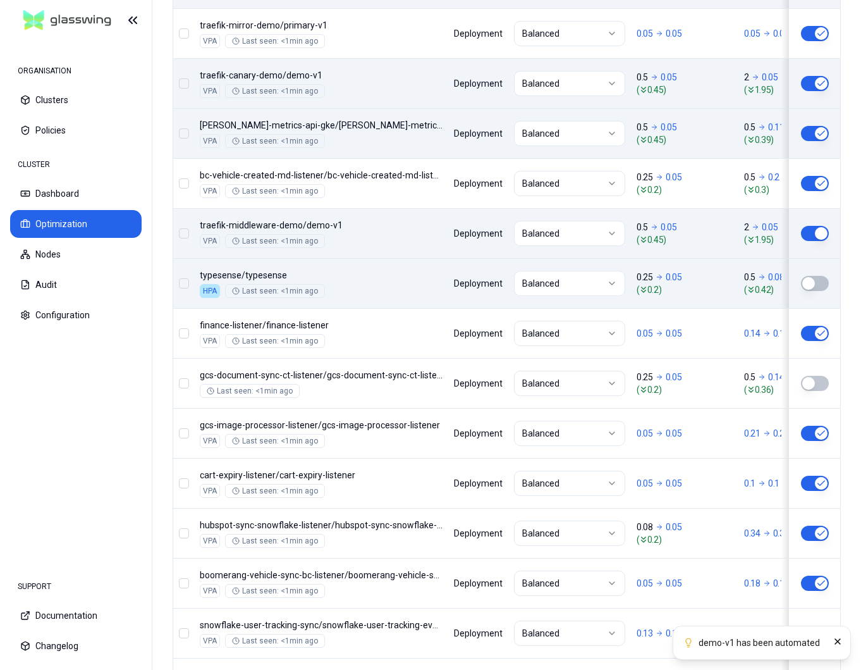
scroll to position [793, 0]
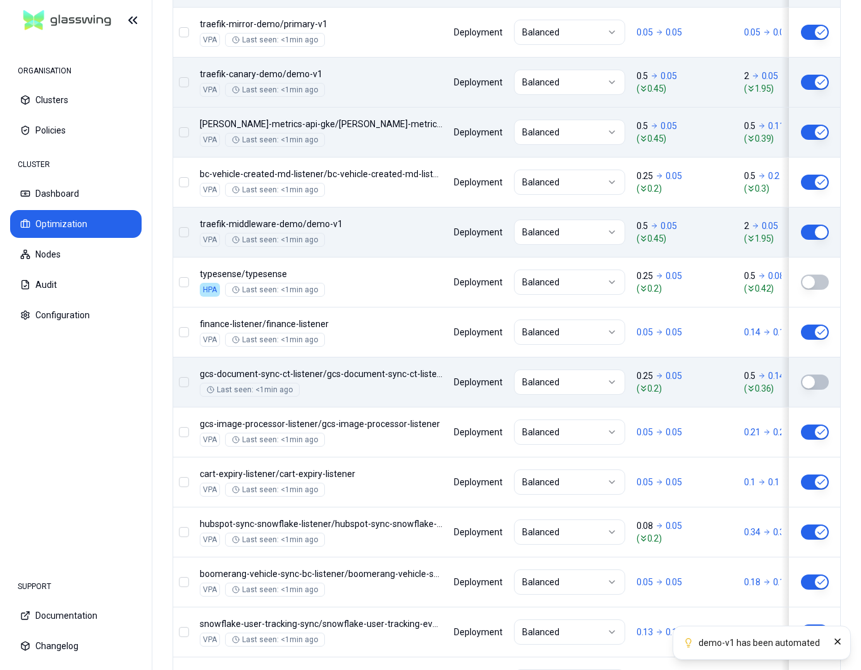
click at [815, 380] on button "button" at bounding box center [815, 381] width 28 height 15
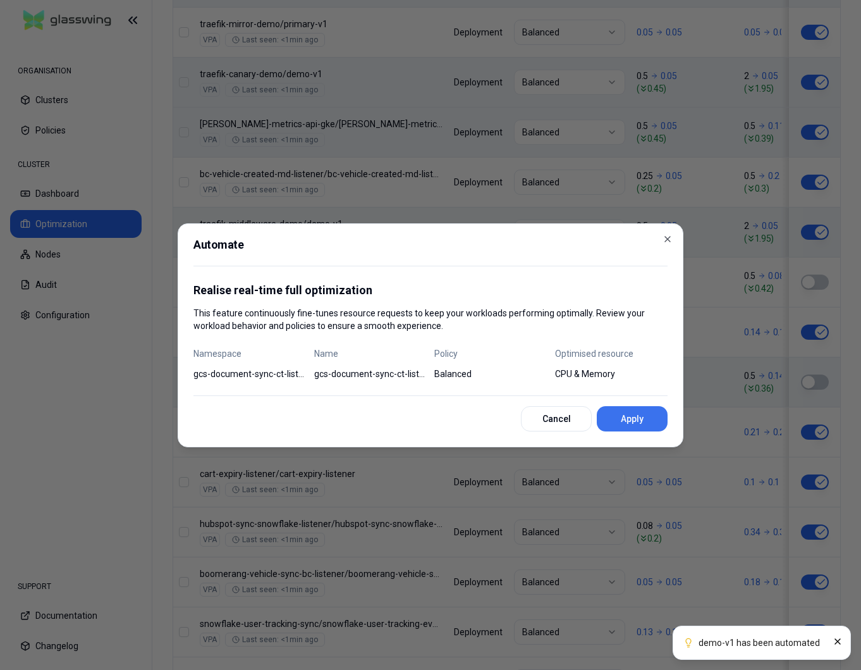
click at [615, 419] on button "Apply" at bounding box center [632, 418] width 71 height 25
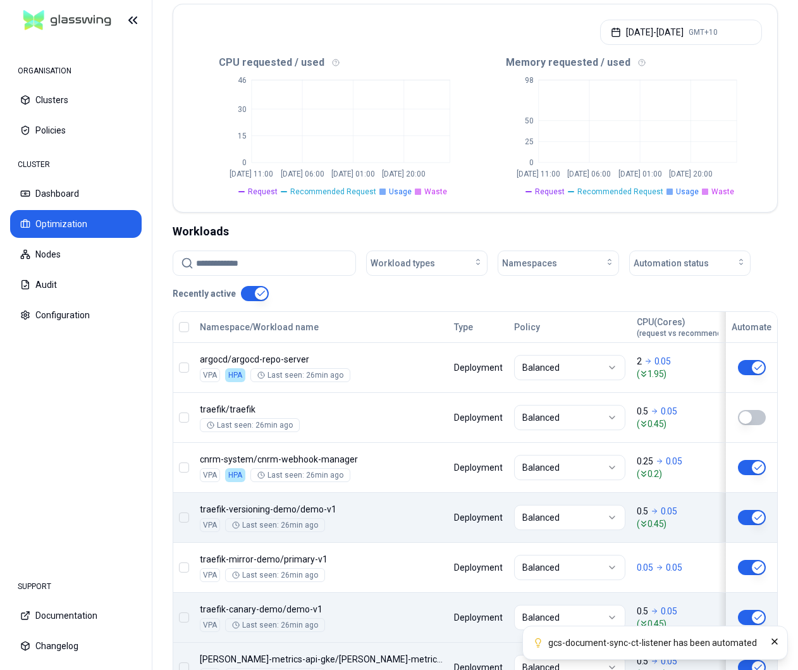
scroll to position [0, 0]
